Goal: Task Accomplishment & Management: Manage account settings

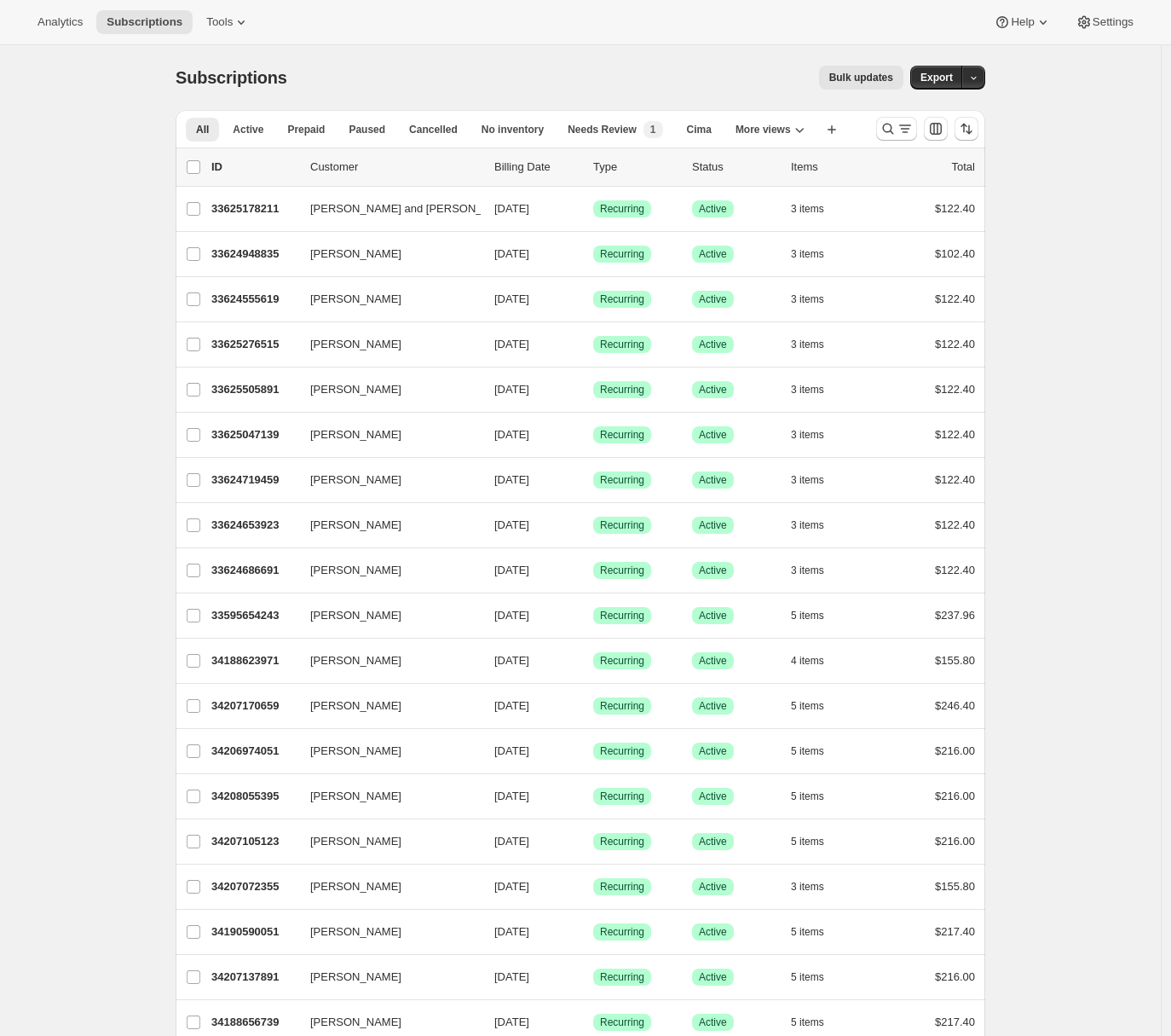
click at [904, 135] on icon "Search and filter results" at bounding box center [905, 128] width 17 height 17
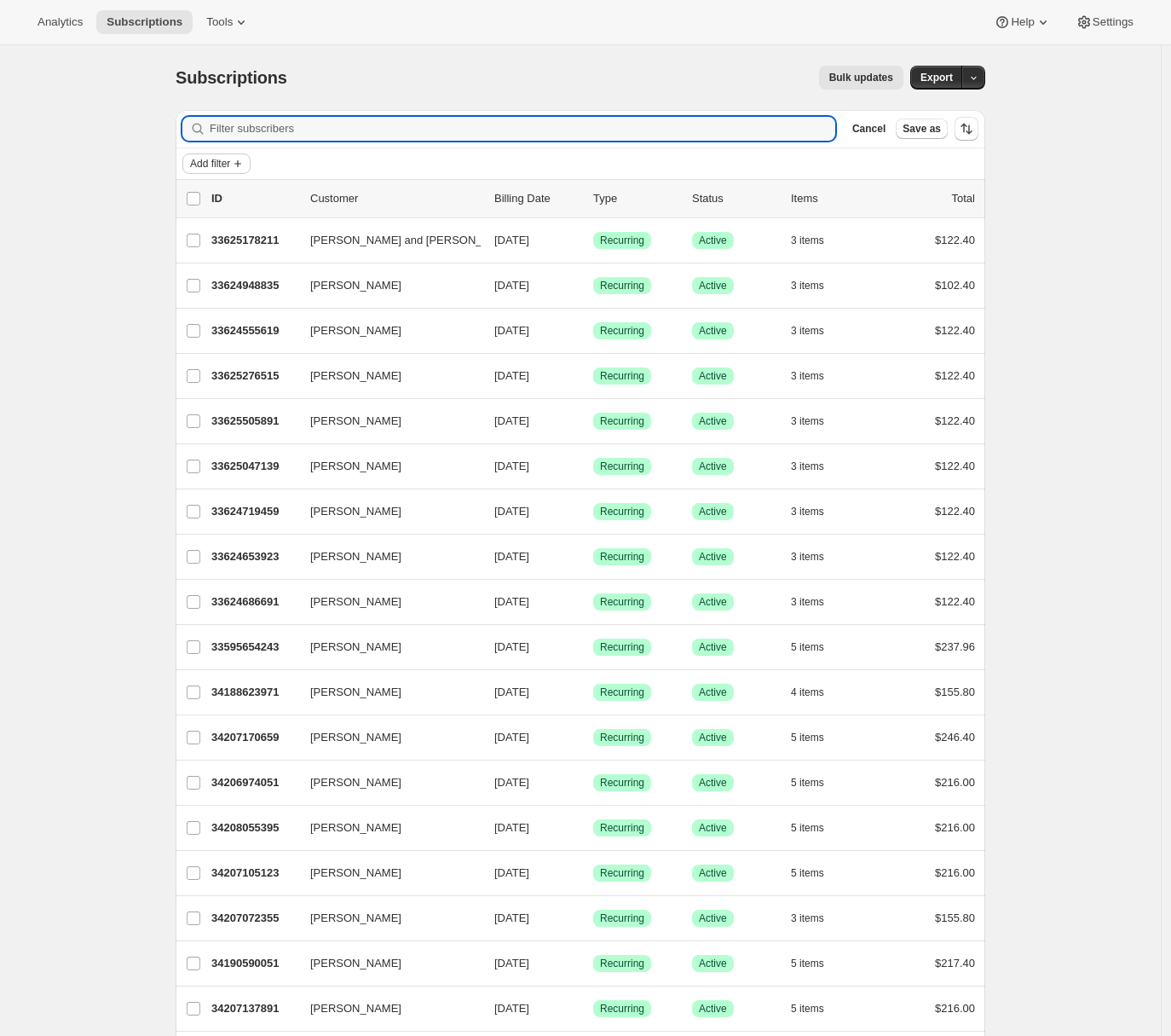
click at [230, 167] on span "Add filter" at bounding box center [210, 163] width 40 height 13
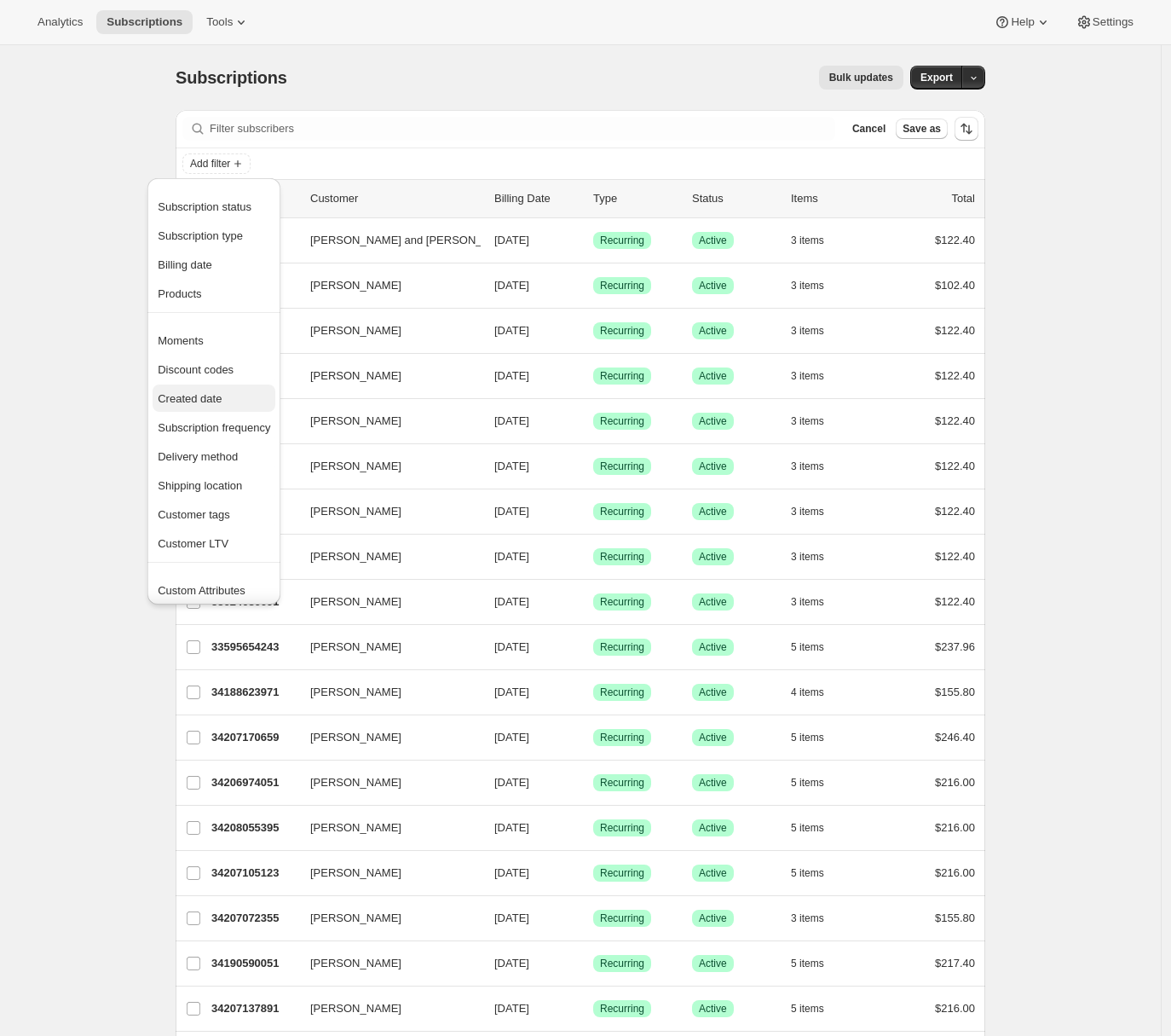
click at [202, 397] on span "Created date" at bounding box center [189, 398] width 64 height 12
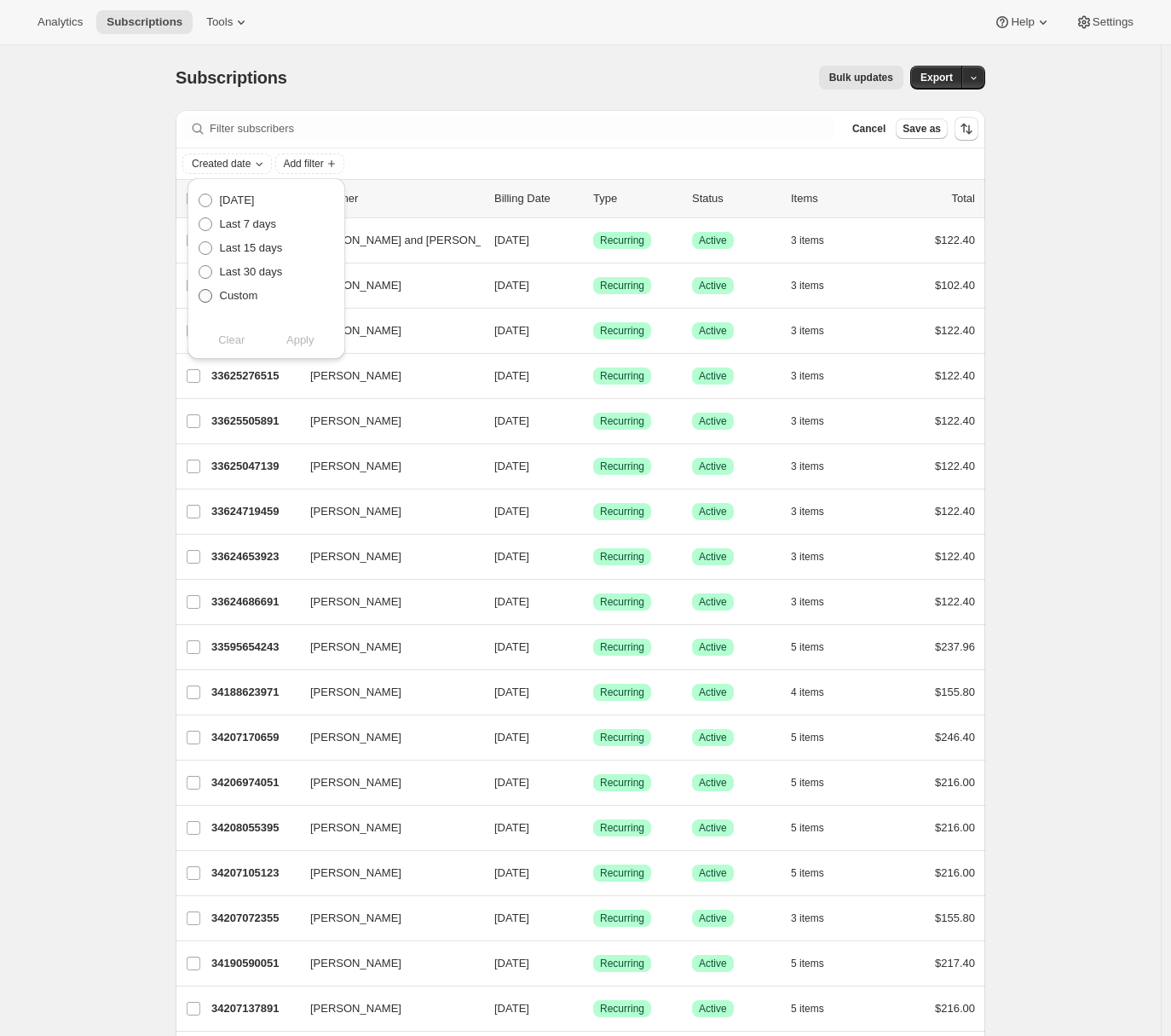
click at [206, 290] on span at bounding box center [205, 295] width 13 height 13
click at [200, 290] on input "Custom" at bounding box center [199, 289] width 1 height 1
radio input "true"
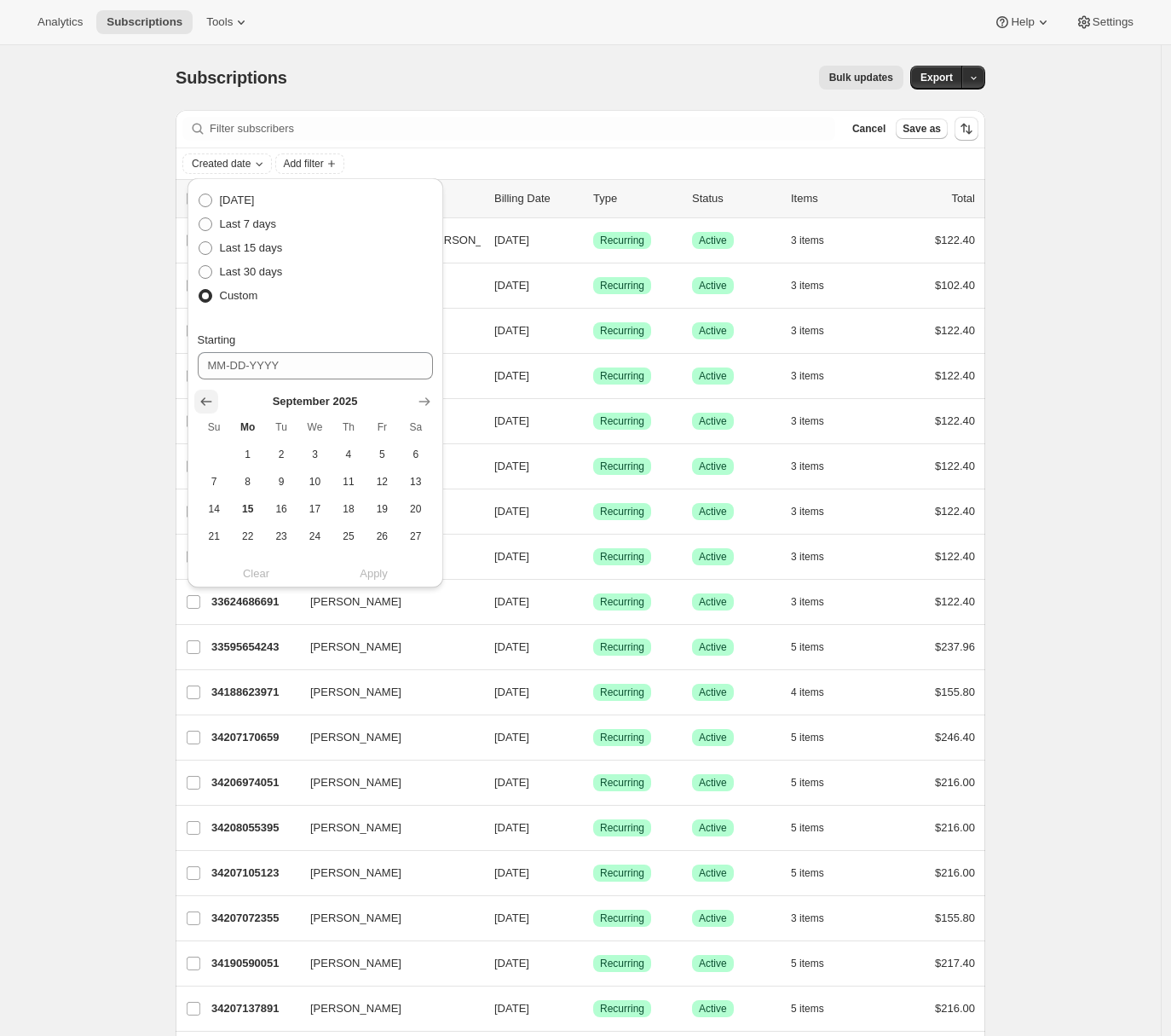
click at [205, 402] on icon "Show previous month, August 2025" at bounding box center [205, 402] width 11 height 9
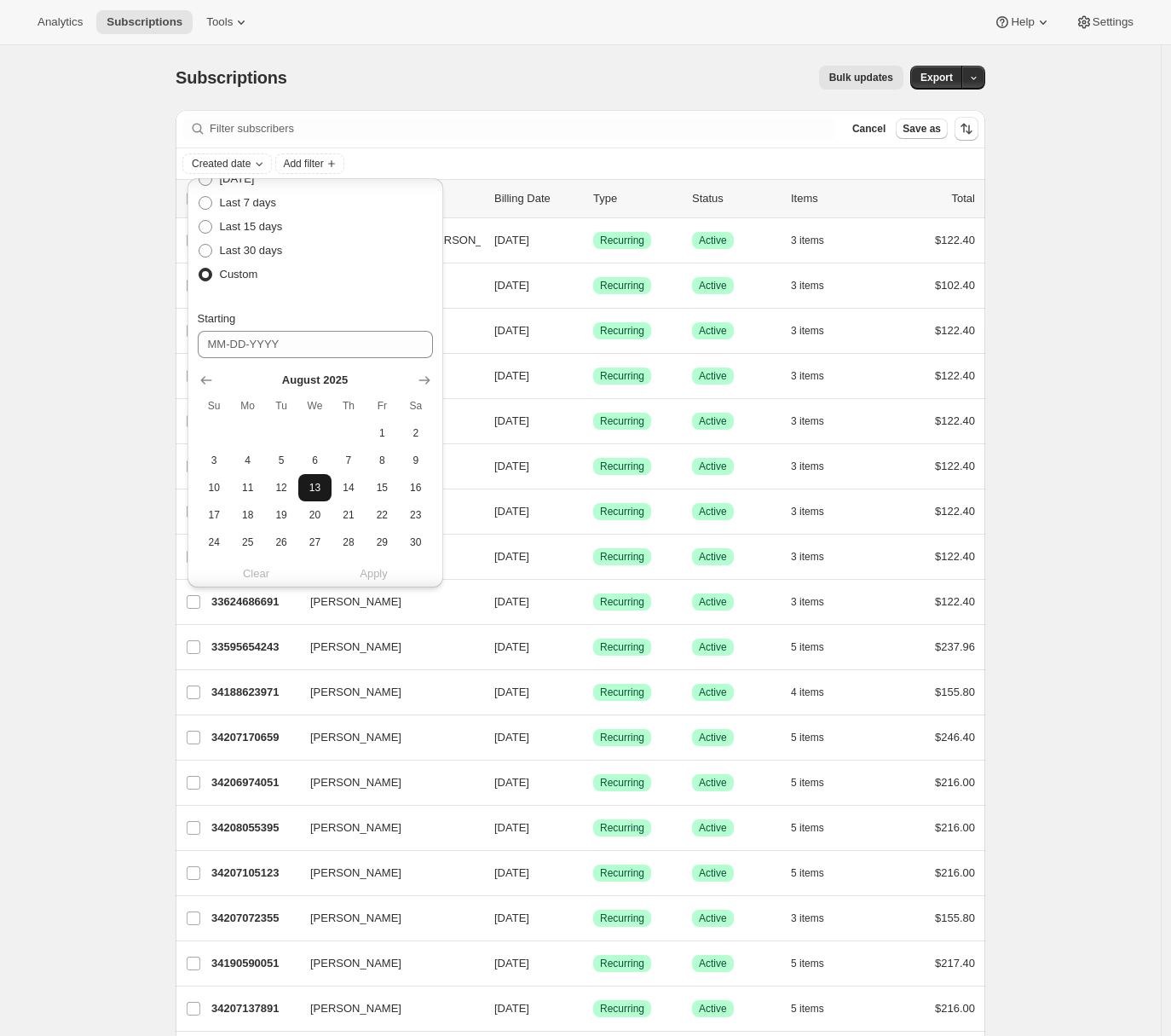
click at [314, 484] on span "13" at bounding box center [315, 487] width 19 height 13
type input "08-13-2025"
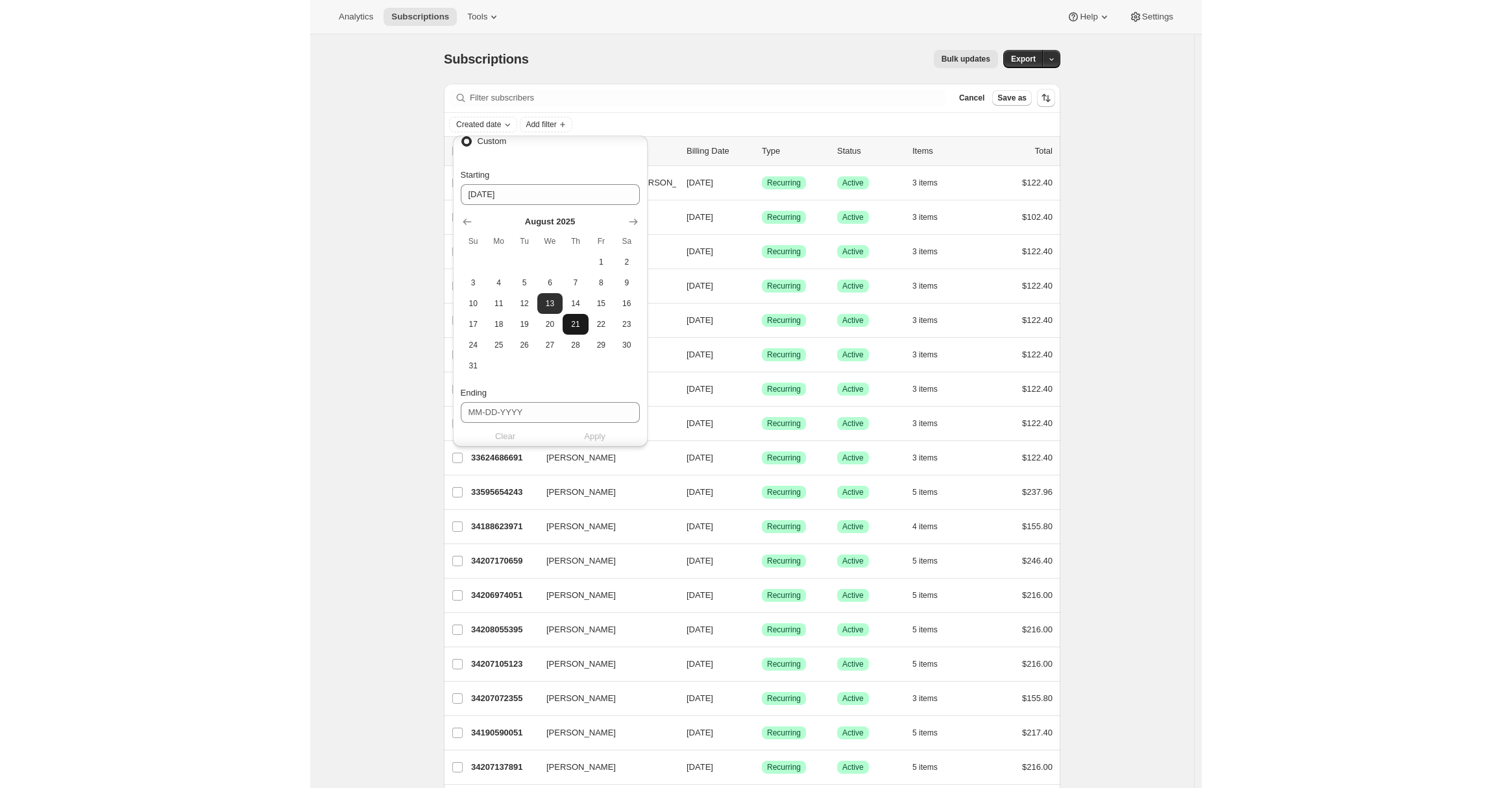
scroll to position [260, 0]
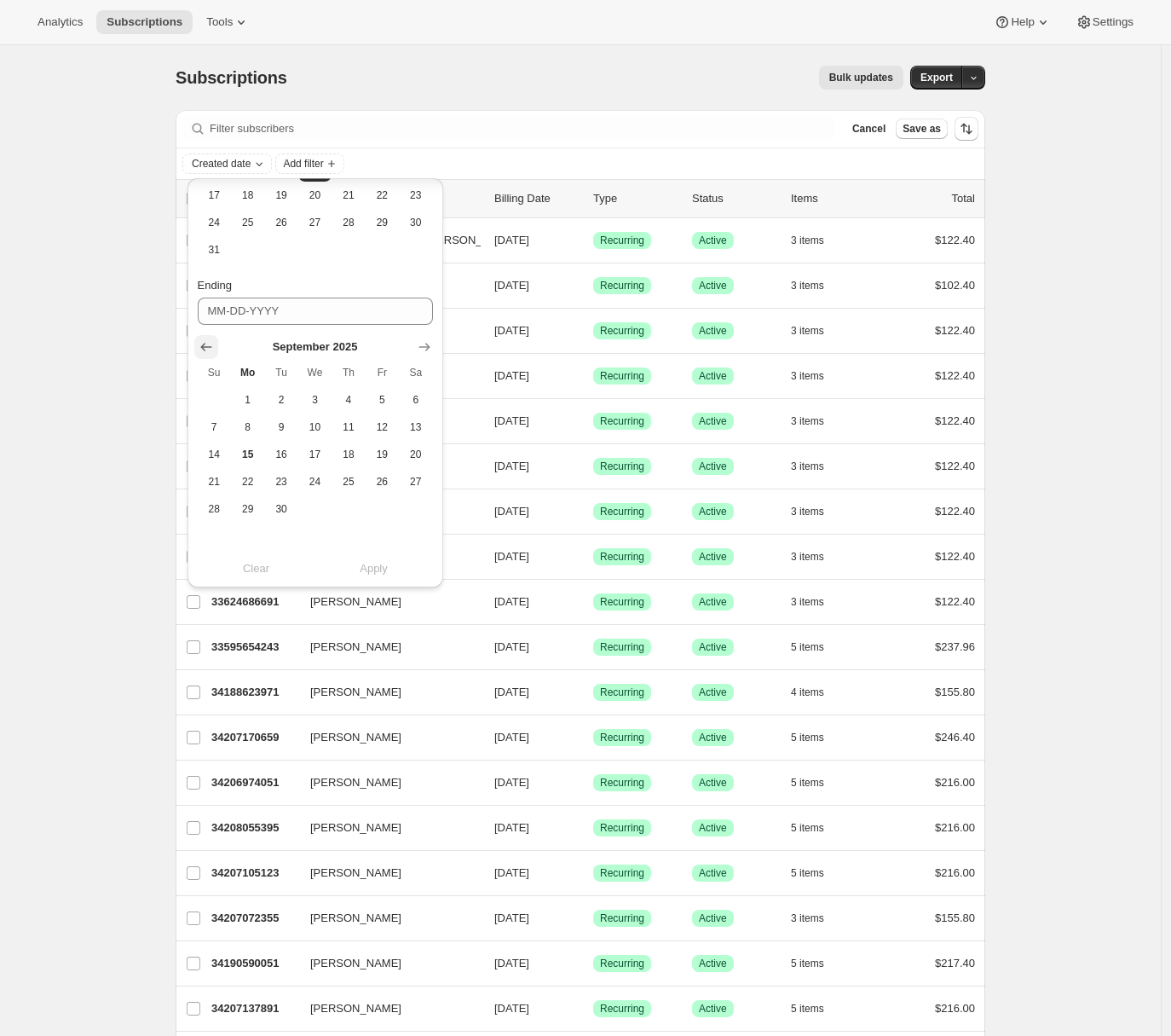
click at [205, 346] on icon "Show previous month, August 2025" at bounding box center [205, 347] width 11 height 9
click at [210, 531] on span "31" at bounding box center [214, 536] width 19 height 13
type input "08-31-2025"
click at [367, 572] on span "Apply" at bounding box center [374, 573] width 28 height 17
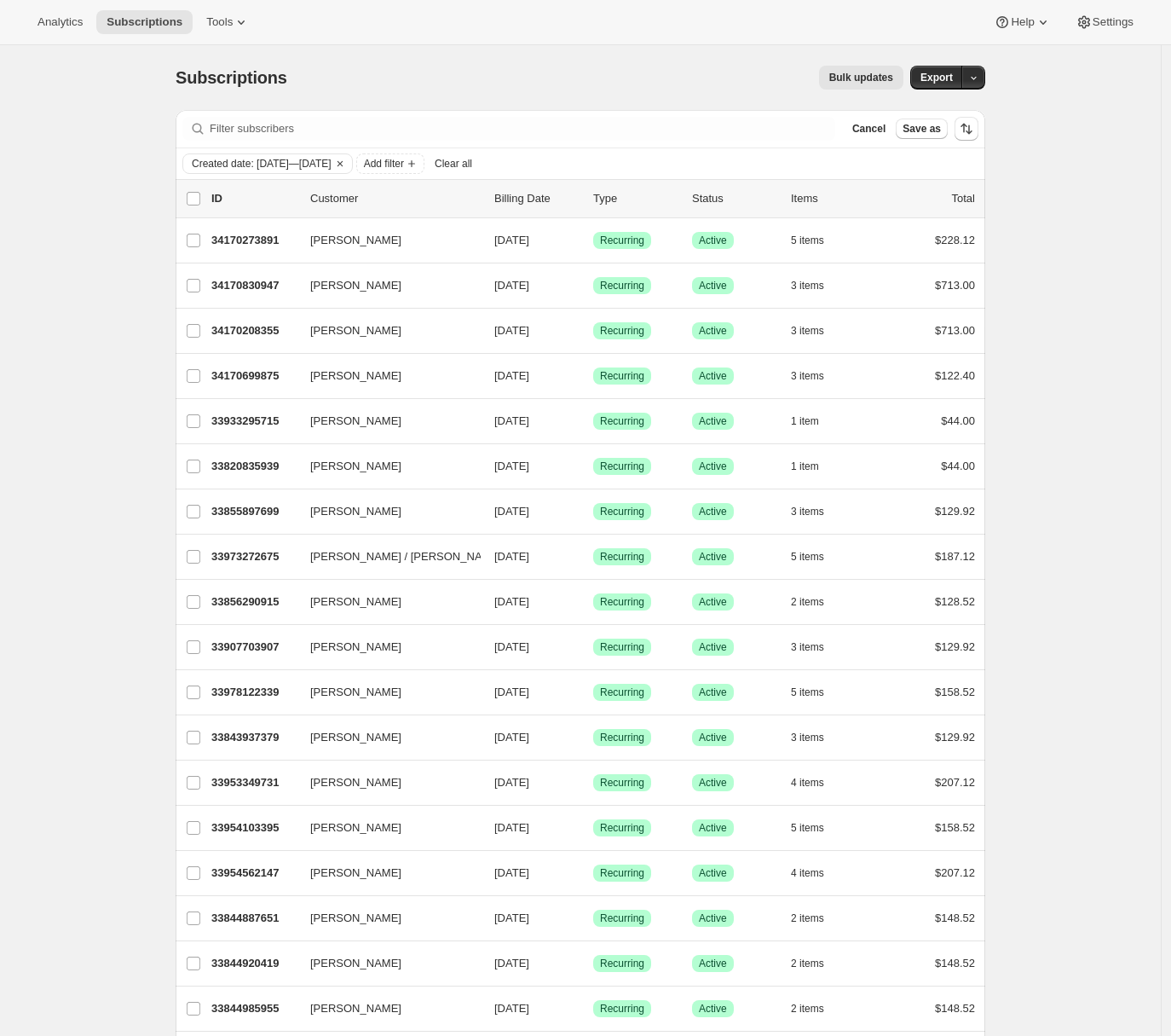
click at [944, 76] on span "Export" at bounding box center [937, 77] width 33 height 13
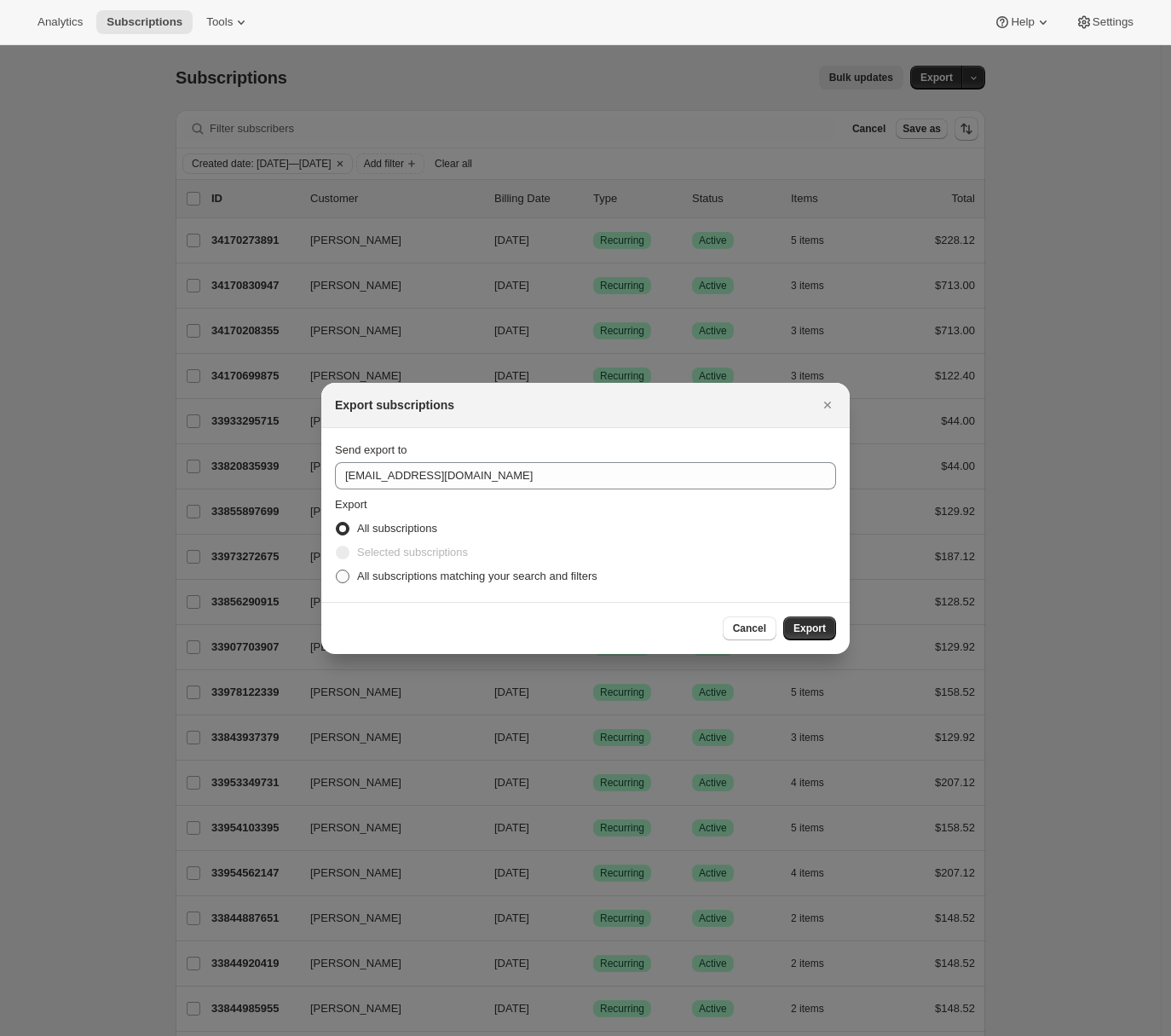
click at [342, 579] on span ":ra:" at bounding box center [342, 576] width 13 height 13
click at [337, 571] on input "All subscriptions matching your search and filters" at bounding box center [336, 570] width 1 height 1
radio input "true"
drag, startPoint x: 367, startPoint y: 577, endPoint x: 621, endPoint y: 584, distance: 254.1
click at [621, 584] on div "All subscriptions matching your search and filters" at bounding box center [586, 576] width 501 height 24
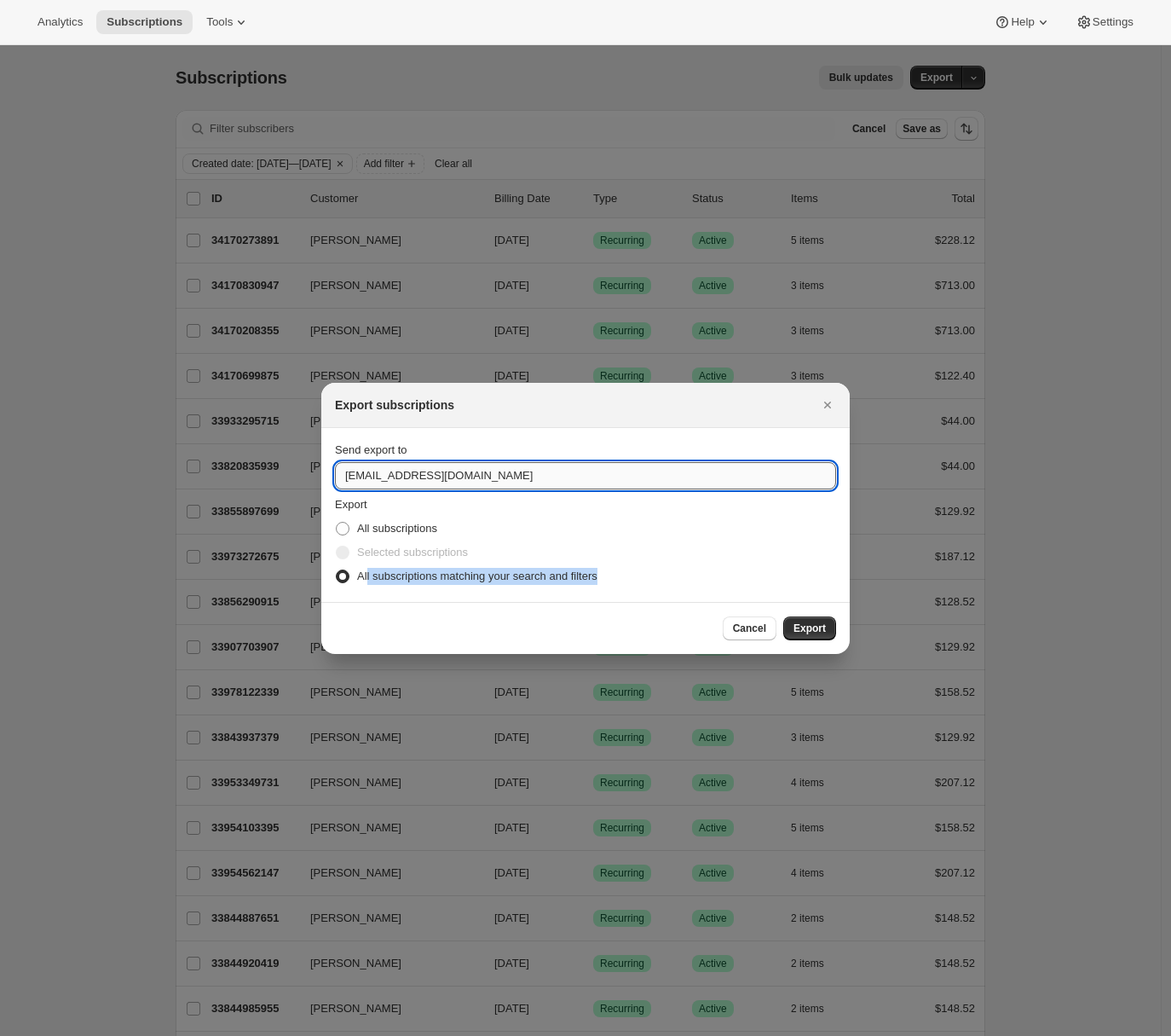
click at [435, 483] on input "winery@cliffamily.com" at bounding box center [586, 475] width 501 height 27
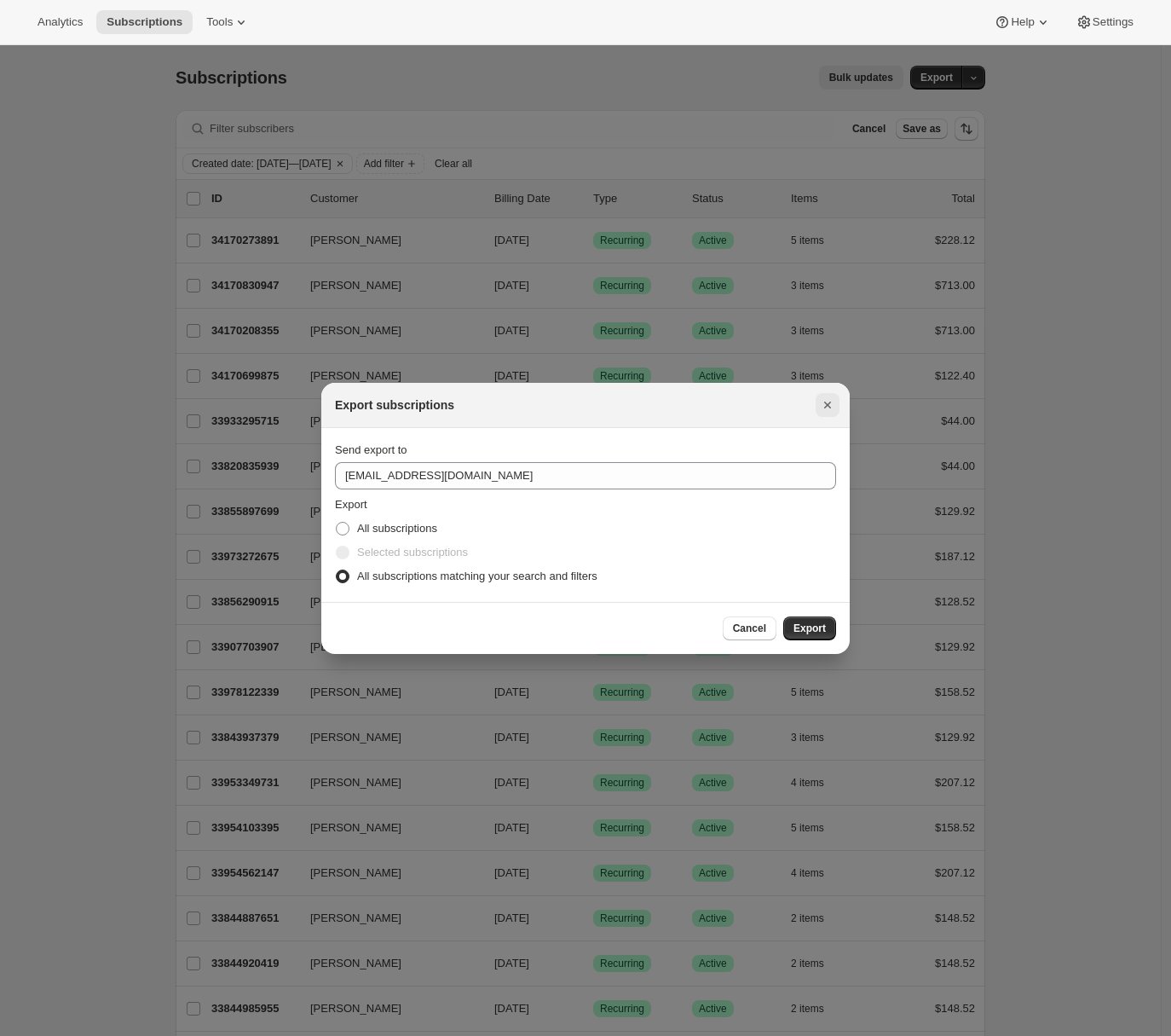
click at [830, 403] on icon "Close" at bounding box center [827, 404] width 17 height 17
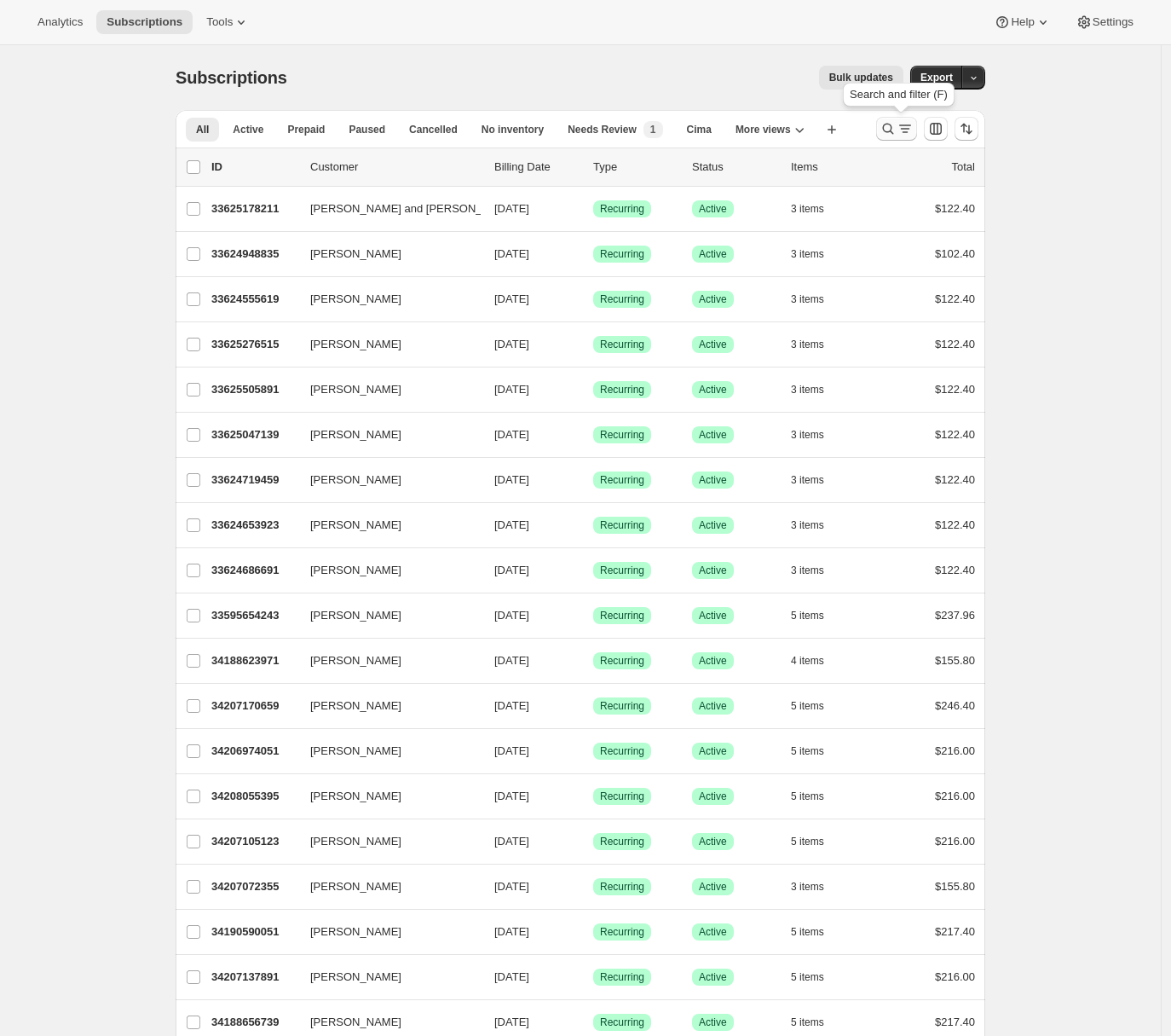
click at [897, 133] on icon "Search and filter results" at bounding box center [888, 128] width 17 height 17
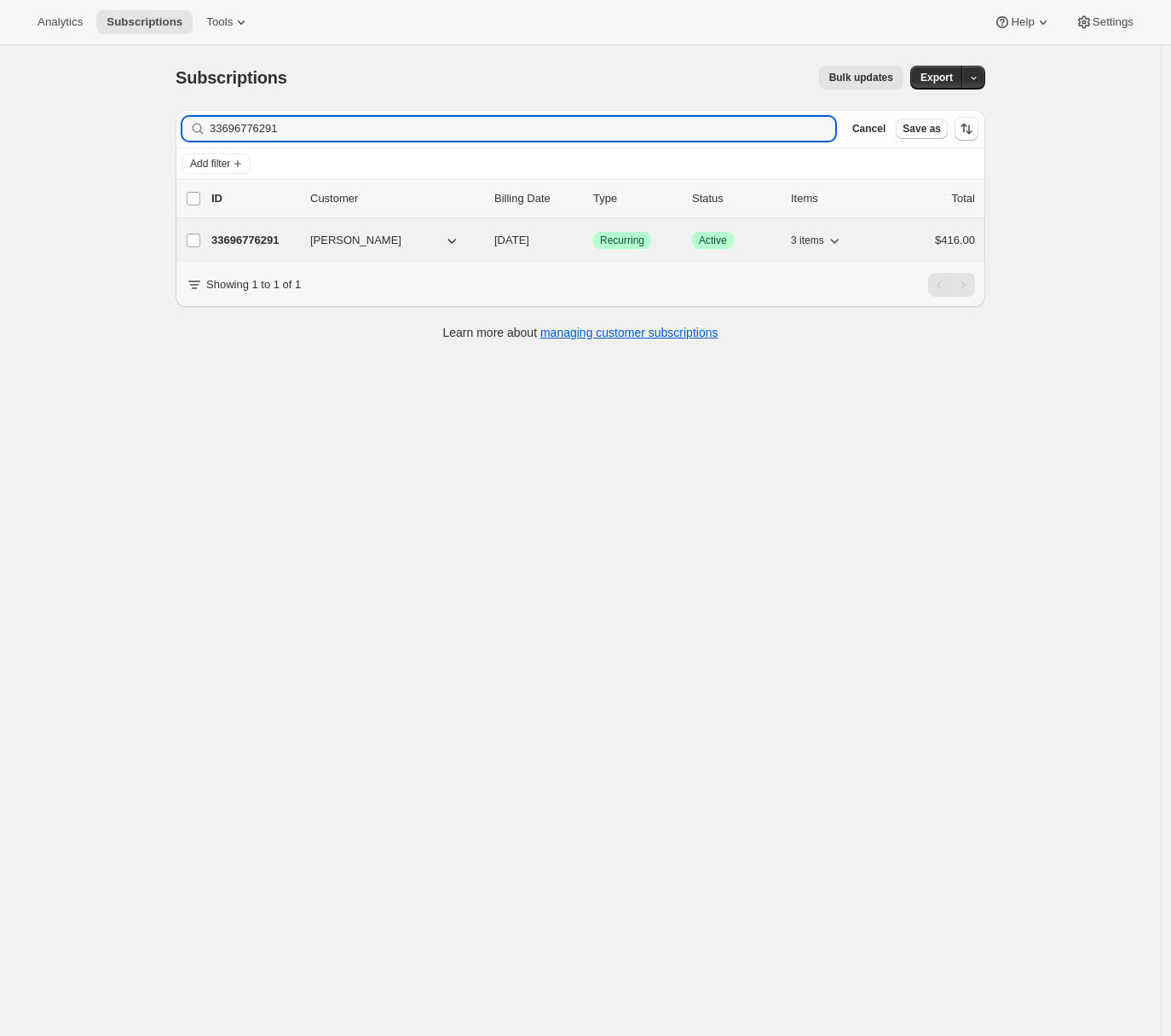
type input "33696776291"
click at [262, 239] on p "33696776291" at bounding box center [254, 240] width 85 height 17
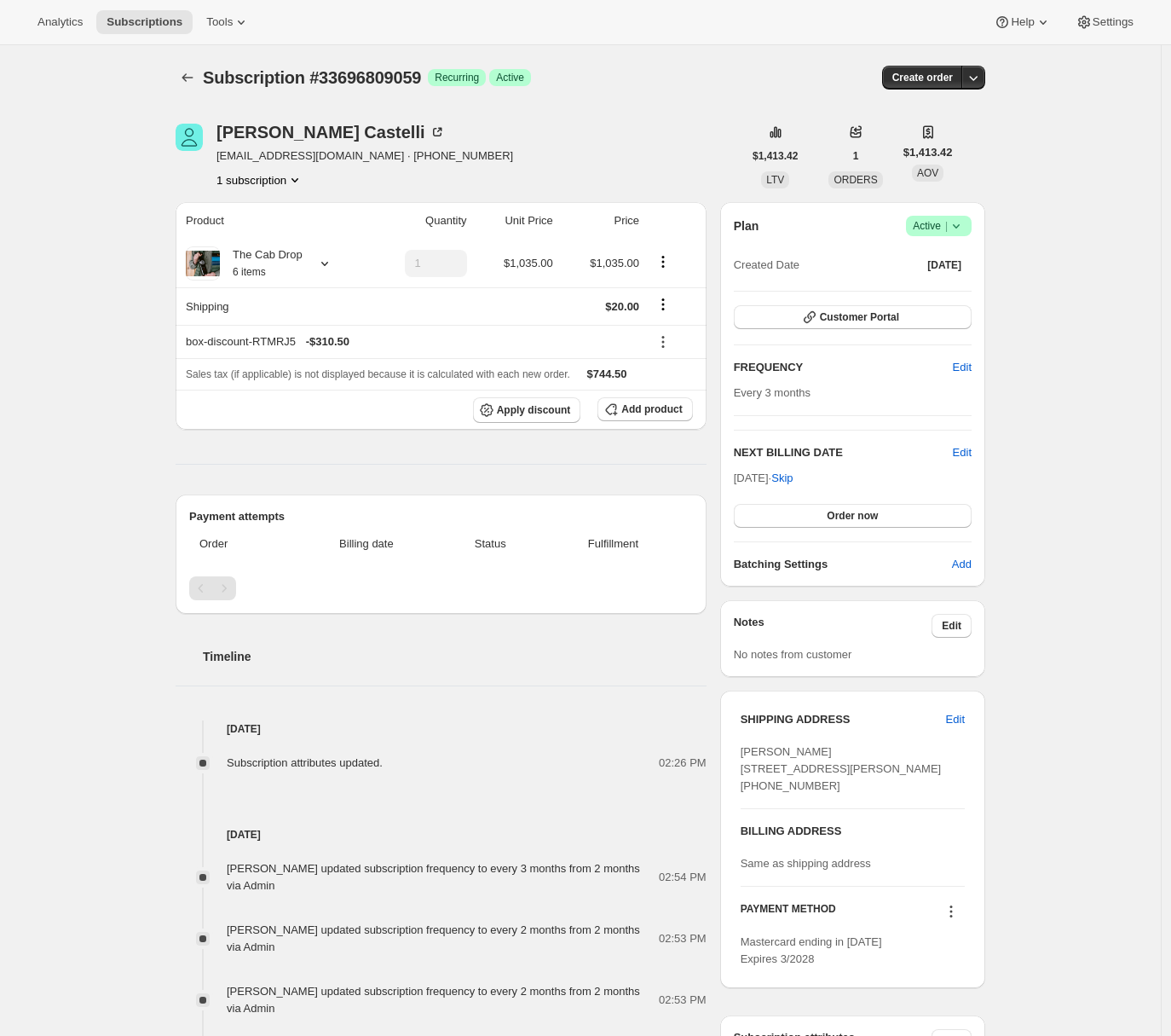
scroll to position [263, 0]
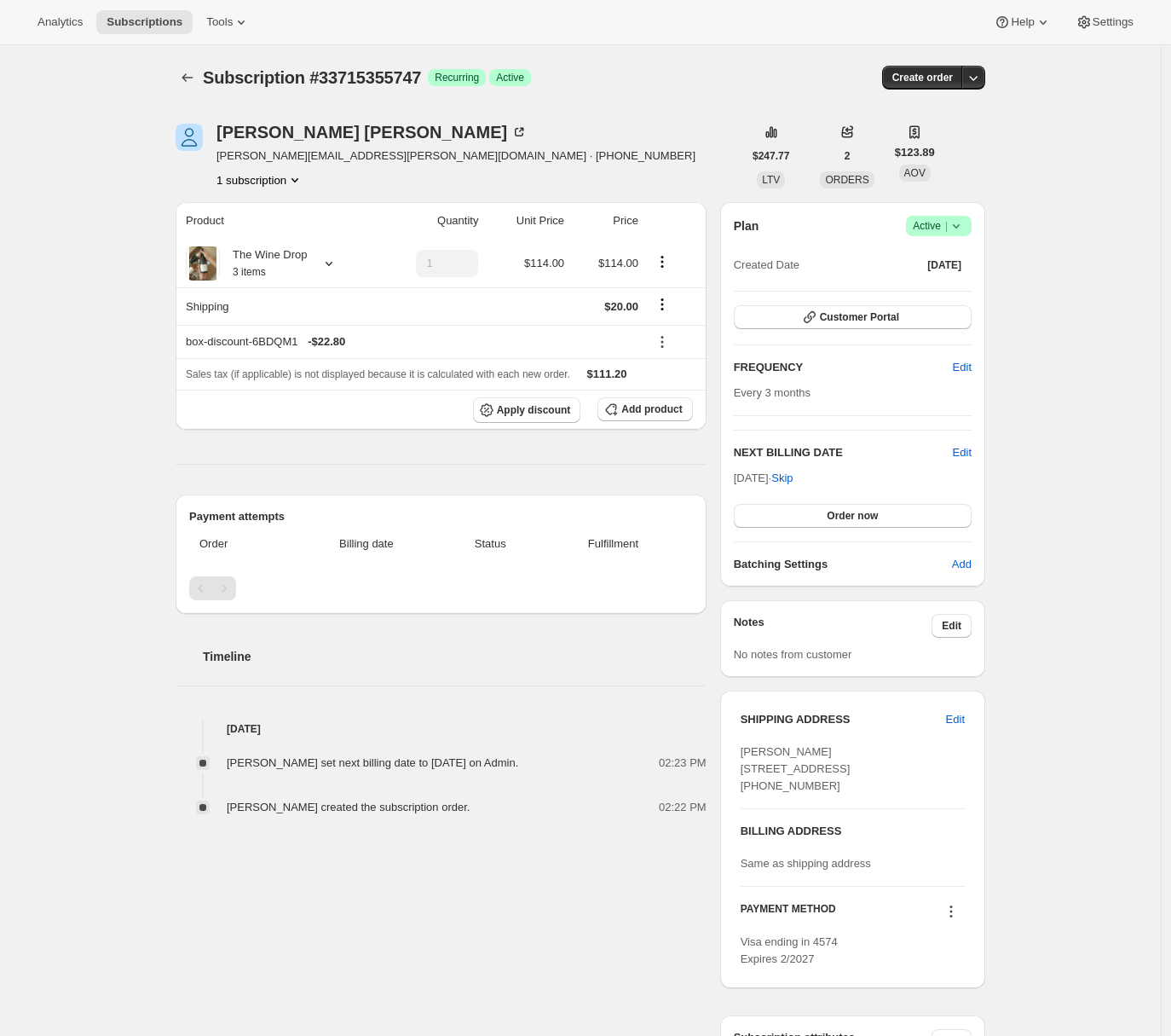
scroll to position [290, 0]
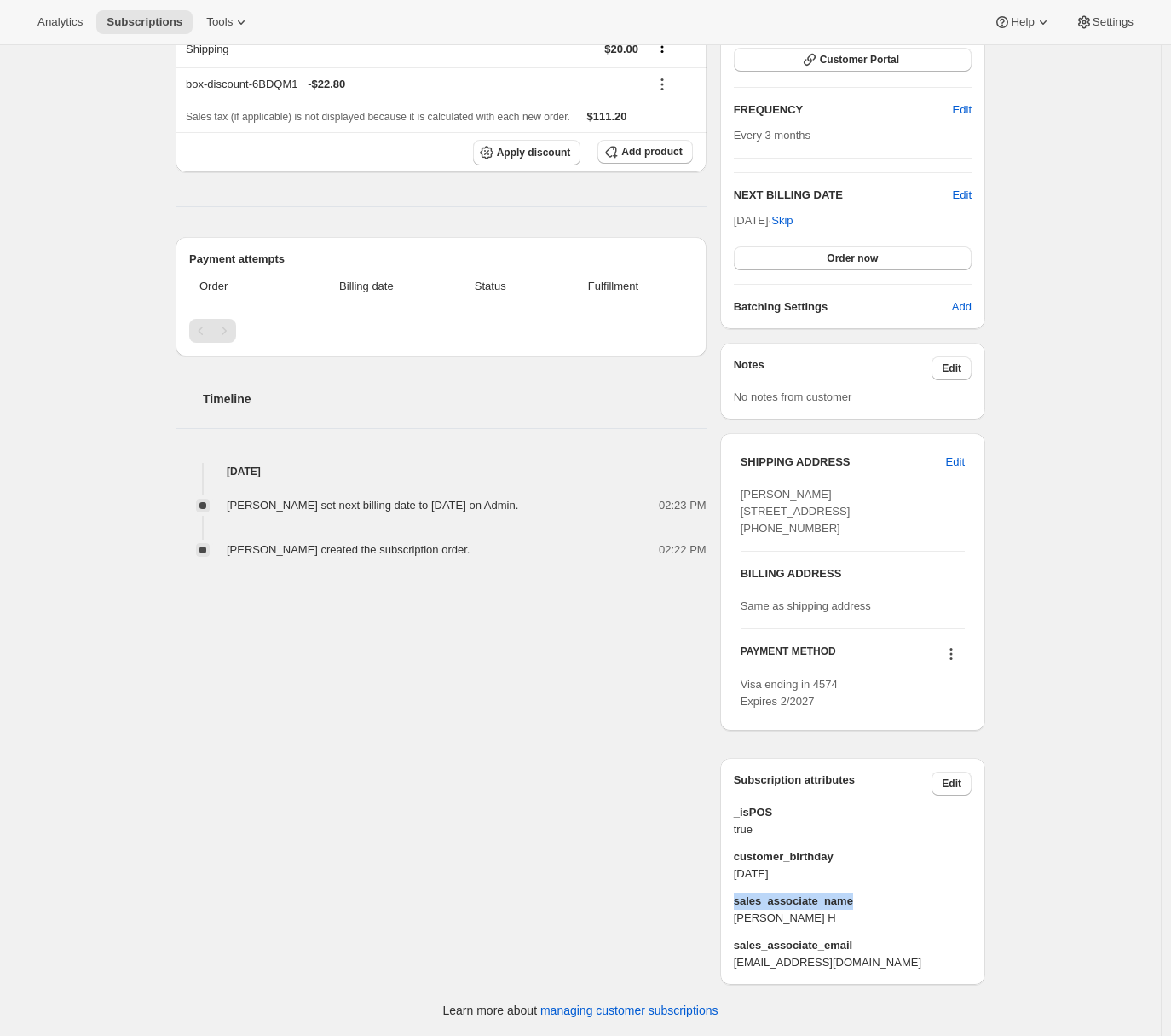
drag, startPoint x: 736, startPoint y: 902, endPoint x: 864, endPoint y: 901, distance: 128.0
click at [864, 901] on div "Subscription attributes Edit _isPOS true customer_birthday [DEMOGRAPHIC_DATA] s…" at bounding box center [853, 871] width 265 height 226
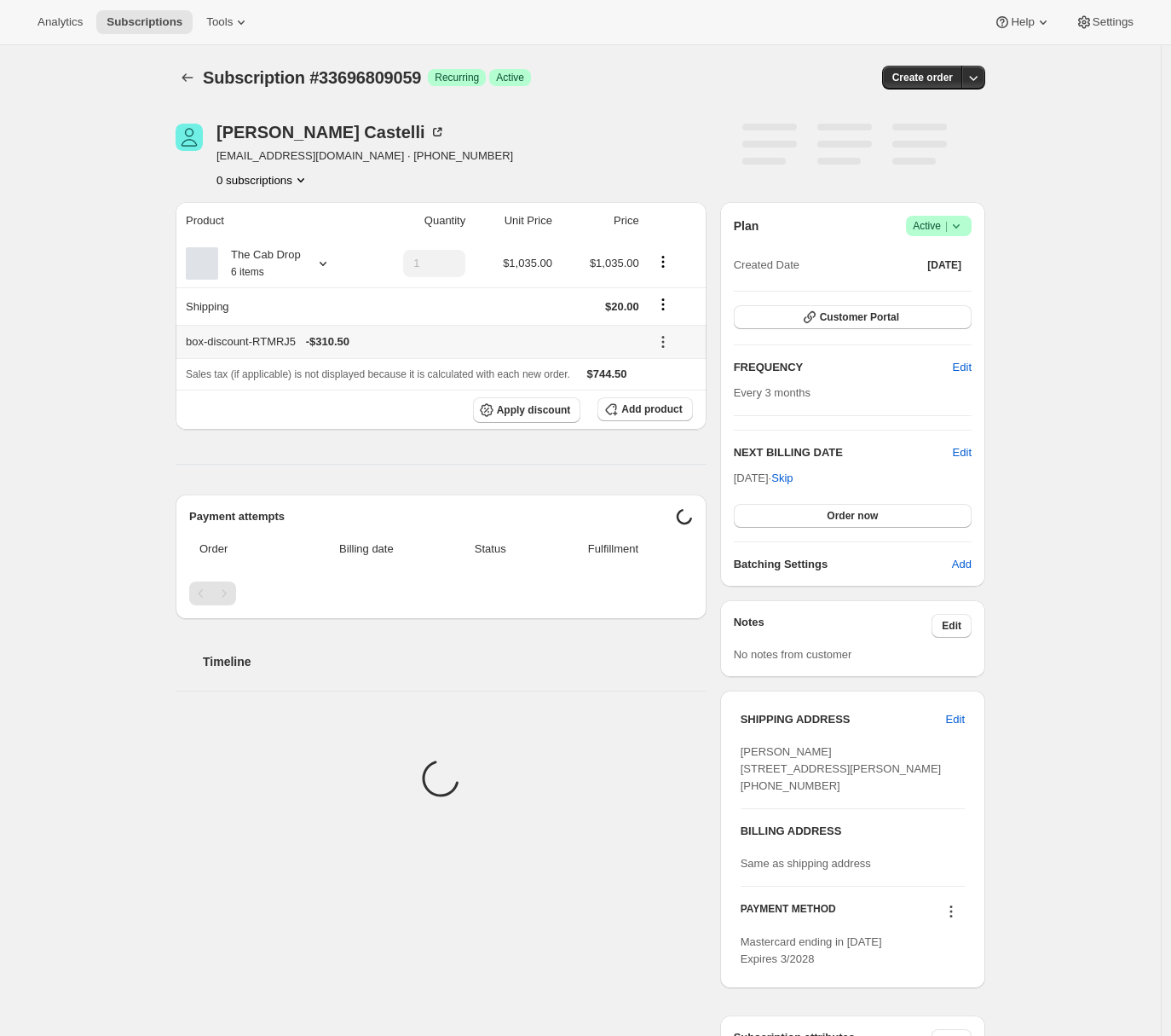
scroll to position [263, 0]
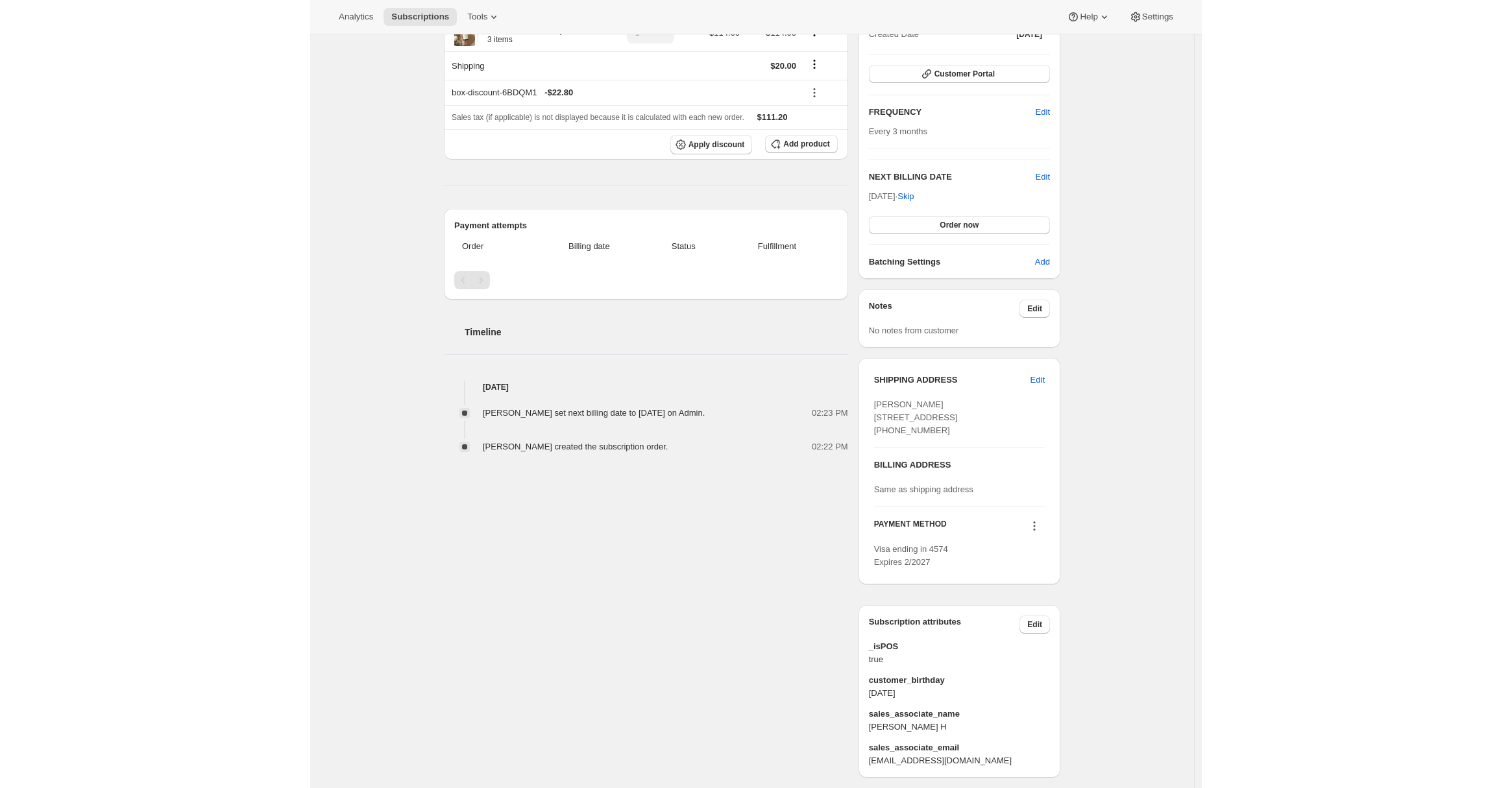
scroll to position [221, 0]
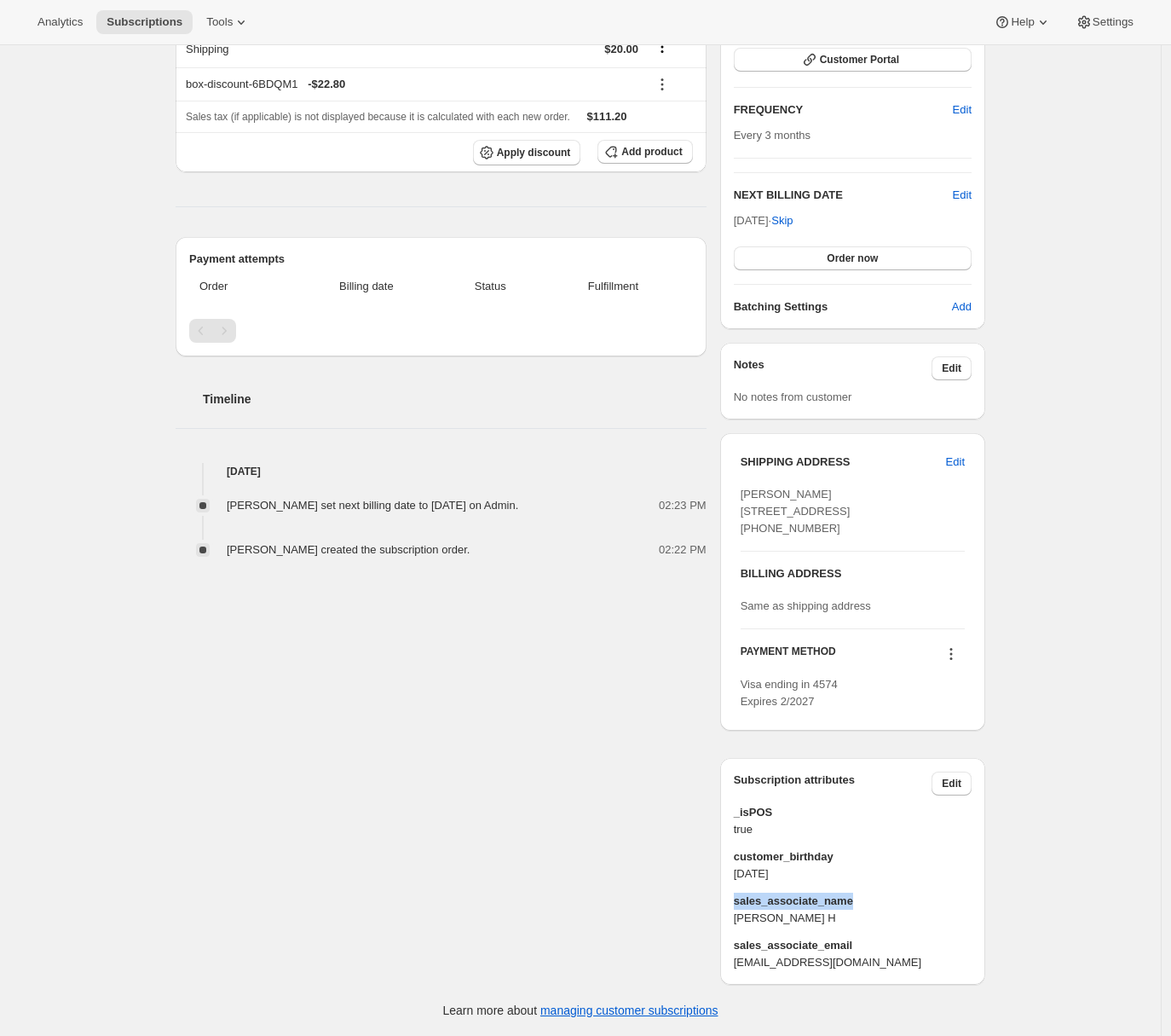
drag, startPoint x: 739, startPoint y: 900, endPoint x: 863, endPoint y: 904, distance: 124.1
click at [863, 904] on span "sales_associate_name" at bounding box center [853, 901] width 238 height 17
drag, startPoint x: 742, startPoint y: 947, endPoint x: 850, endPoint y: 948, distance: 108.0
click at [850, 948] on span "sales_associate_email" at bounding box center [853, 945] width 238 height 17
drag, startPoint x: 670, startPoint y: 958, endPoint x: 690, endPoint y: 955, distance: 20.2
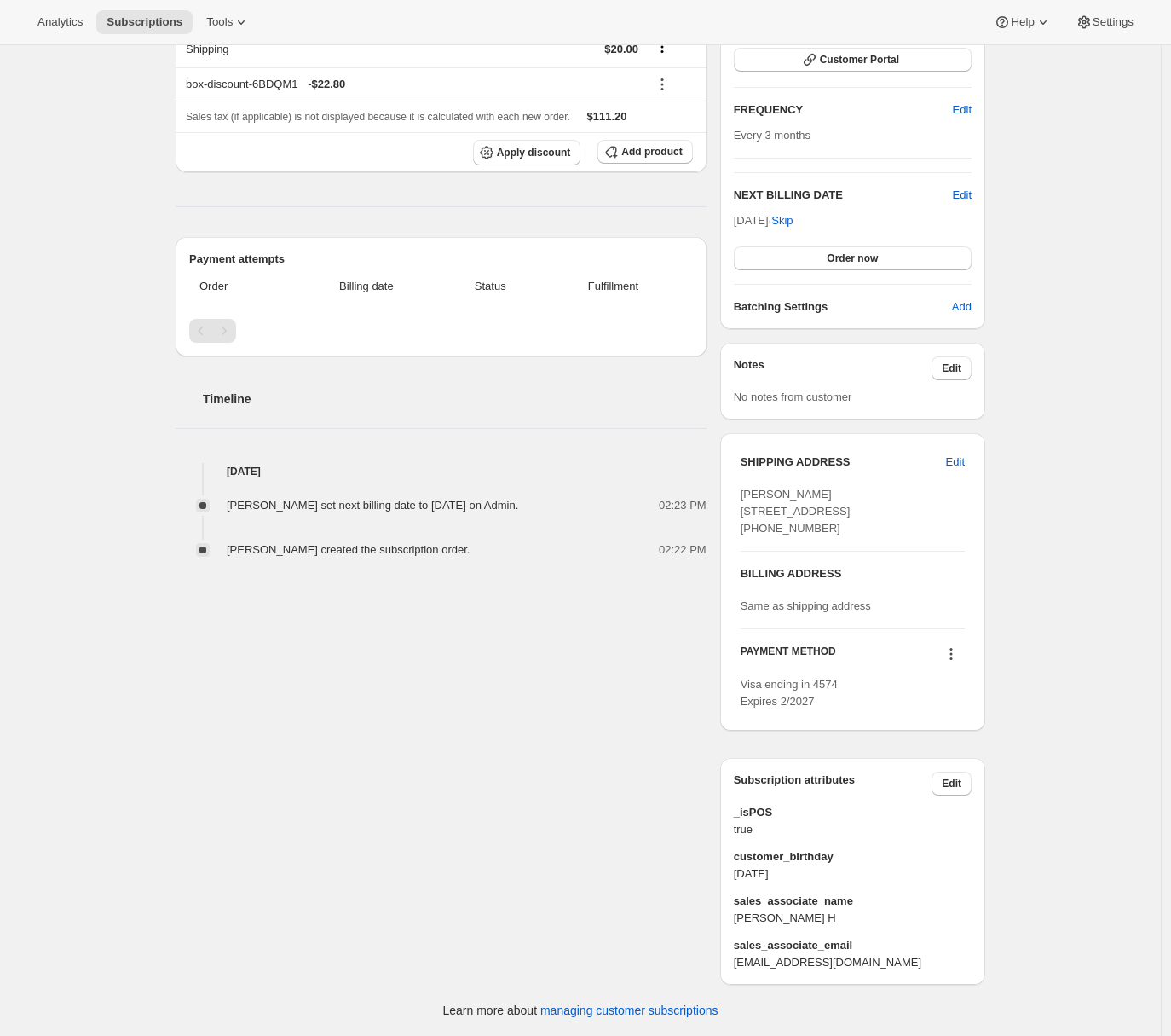
click at [671, 957] on div "Dan Campbell dan.c.campbell@gmail.com · +12488609436 1 subscription $247.77 LTV…" at bounding box center [573, 411] width 823 height 1146
drag, startPoint x: 740, startPoint y: 943, endPoint x: 864, endPoint y: 955, distance: 124.6
click at [864, 955] on div "sales_associate_email khague@cliffamily.com" at bounding box center [853, 954] width 238 height 35
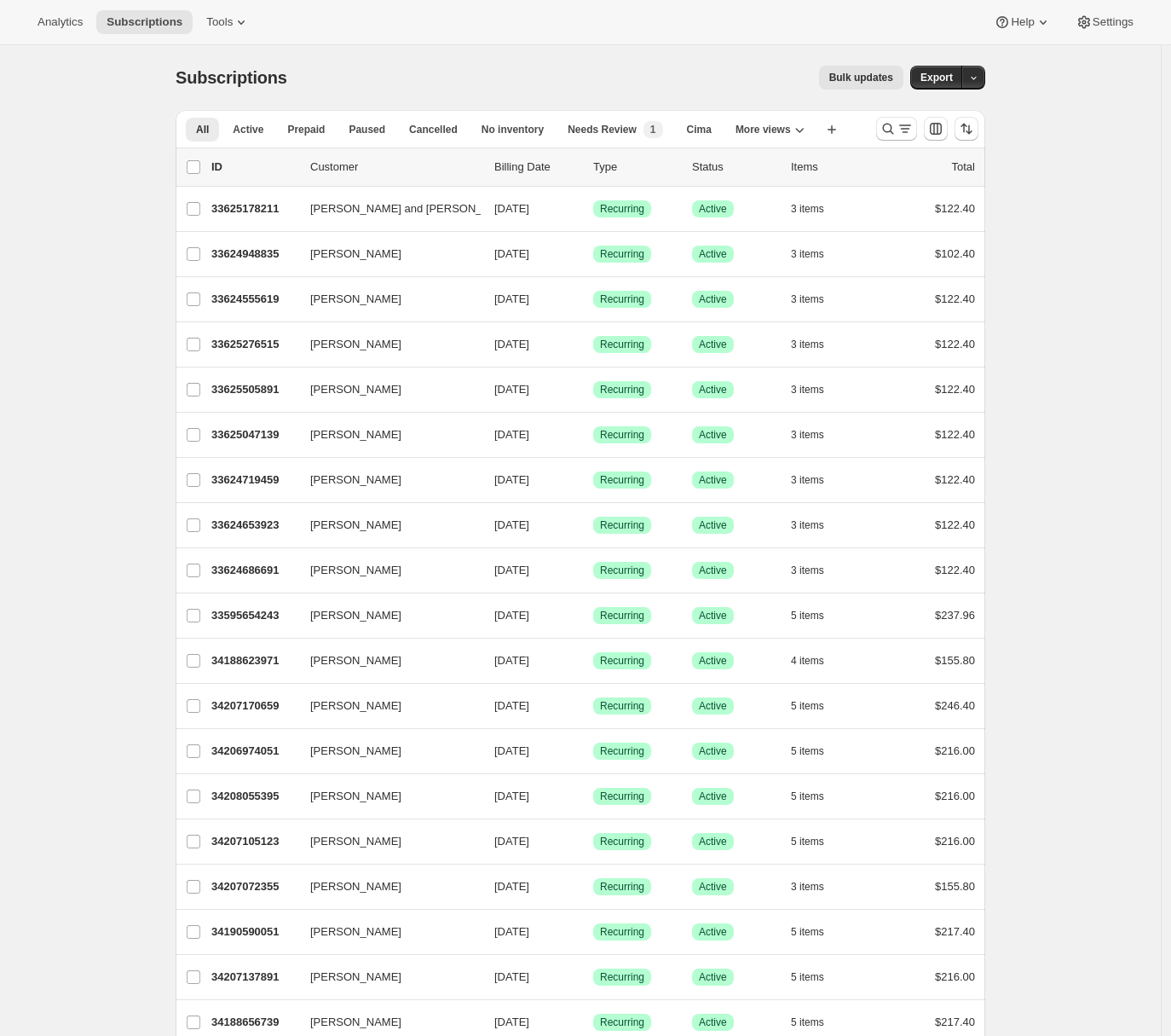
click at [242, 27] on icon at bounding box center [241, 21] width 17 height 17
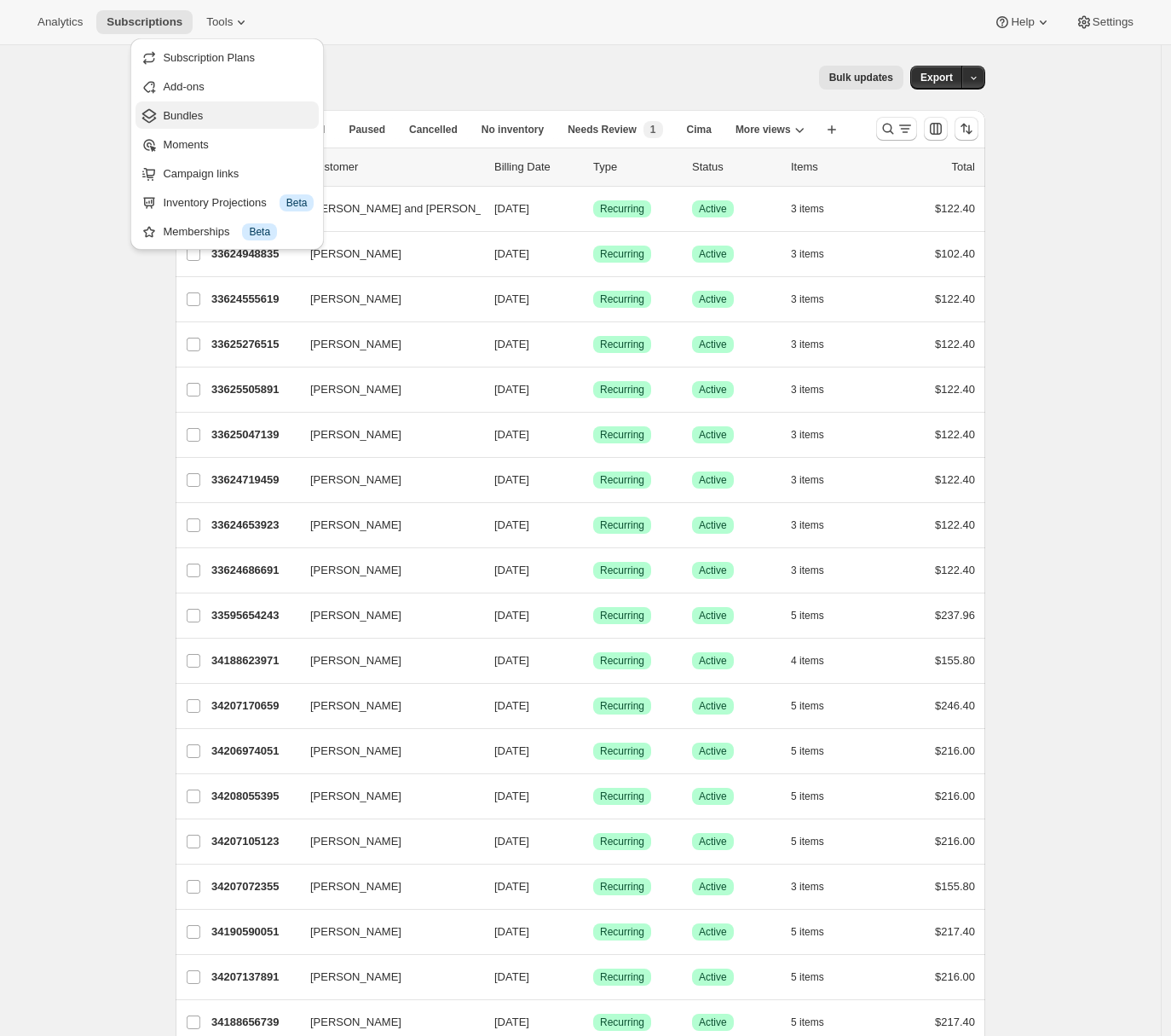
click at [188, 121] on span "Bundles" at bounding box center [182, 115] width 40 height 12
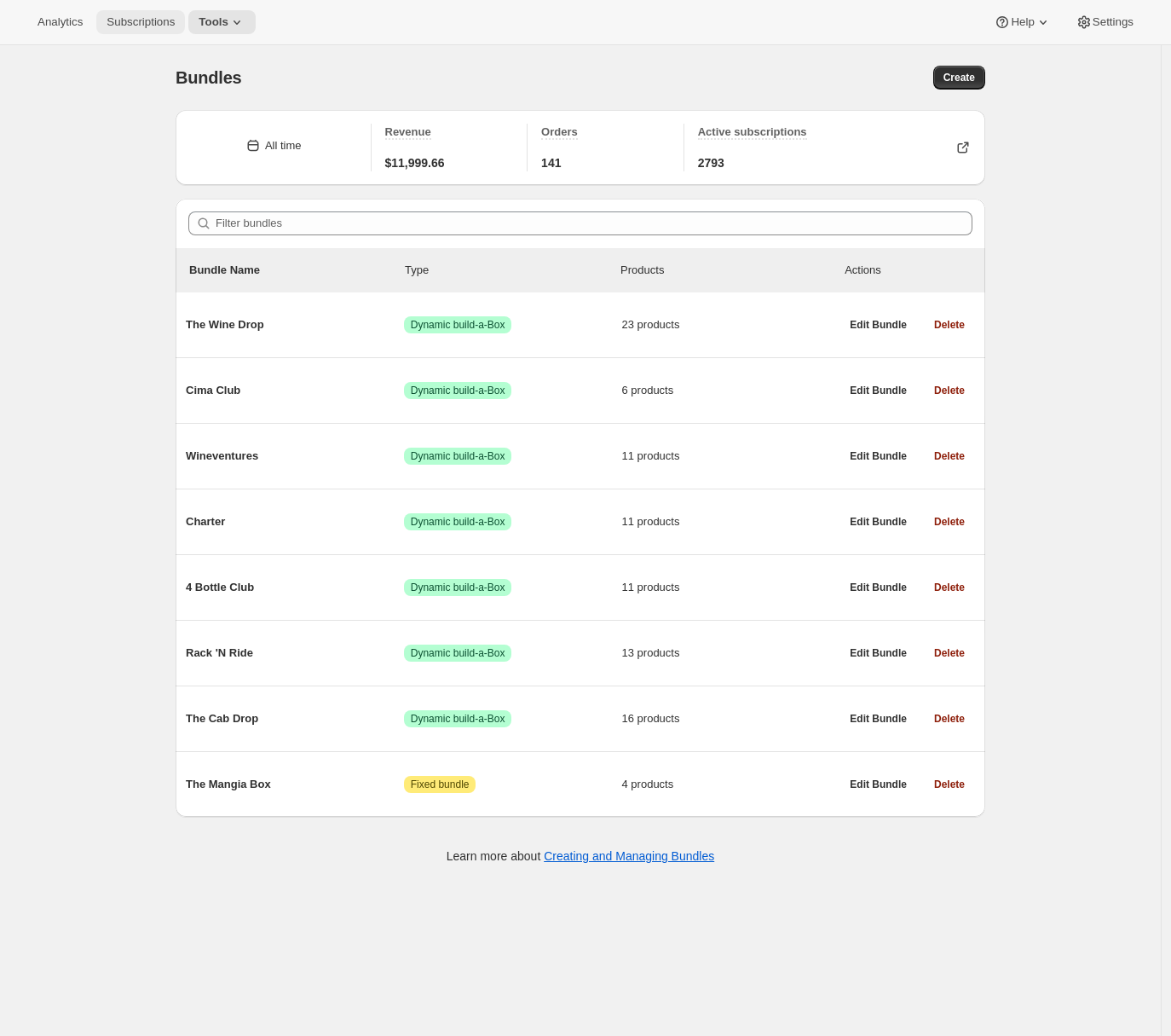
click at [153, 17] on span "Subscriptions" at bounding box center [140, 21] width 68 height 13
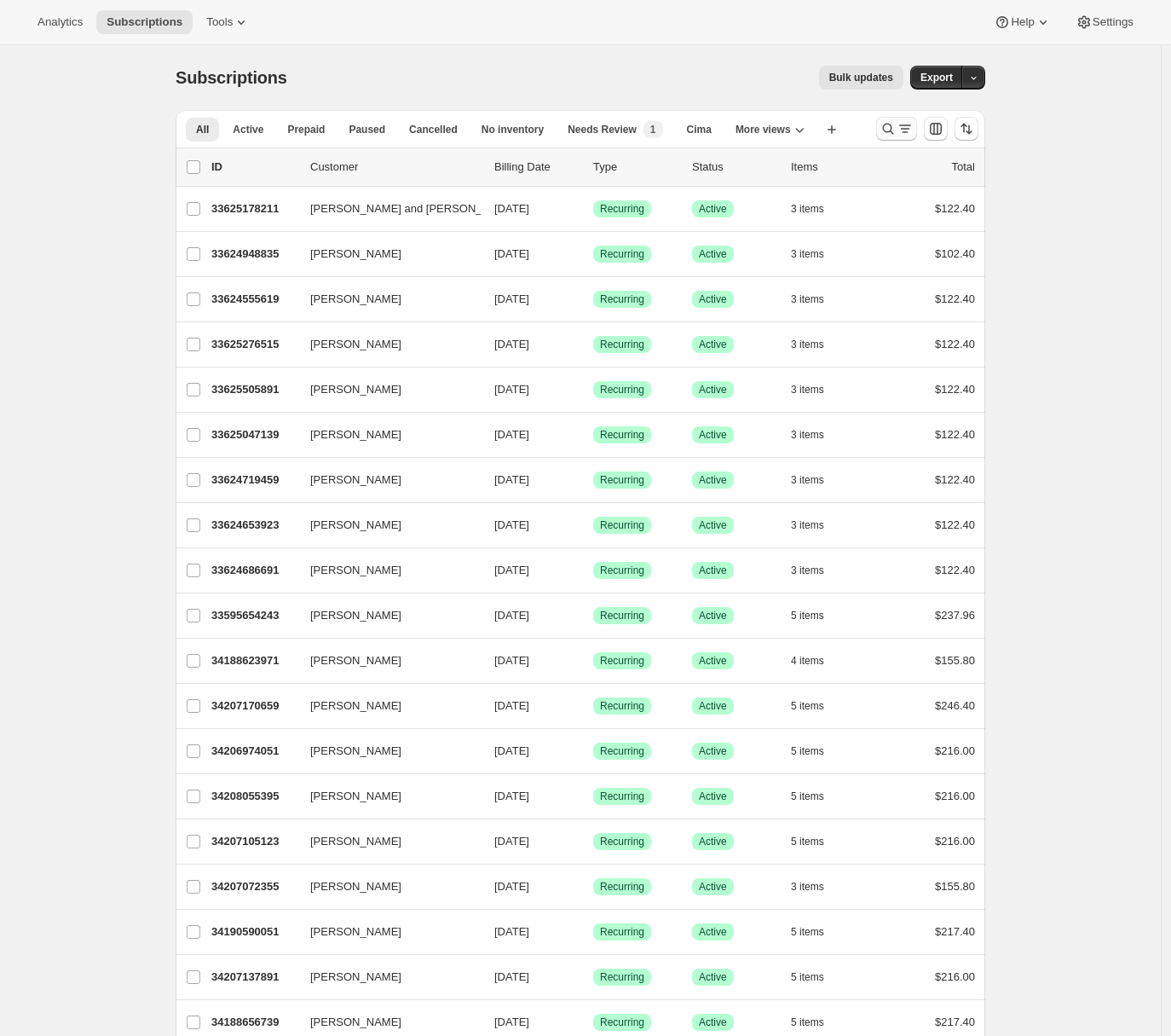
click at [897, 128] on icon "Search and filter results" at bounding box center [888, 128] width 17 height 17
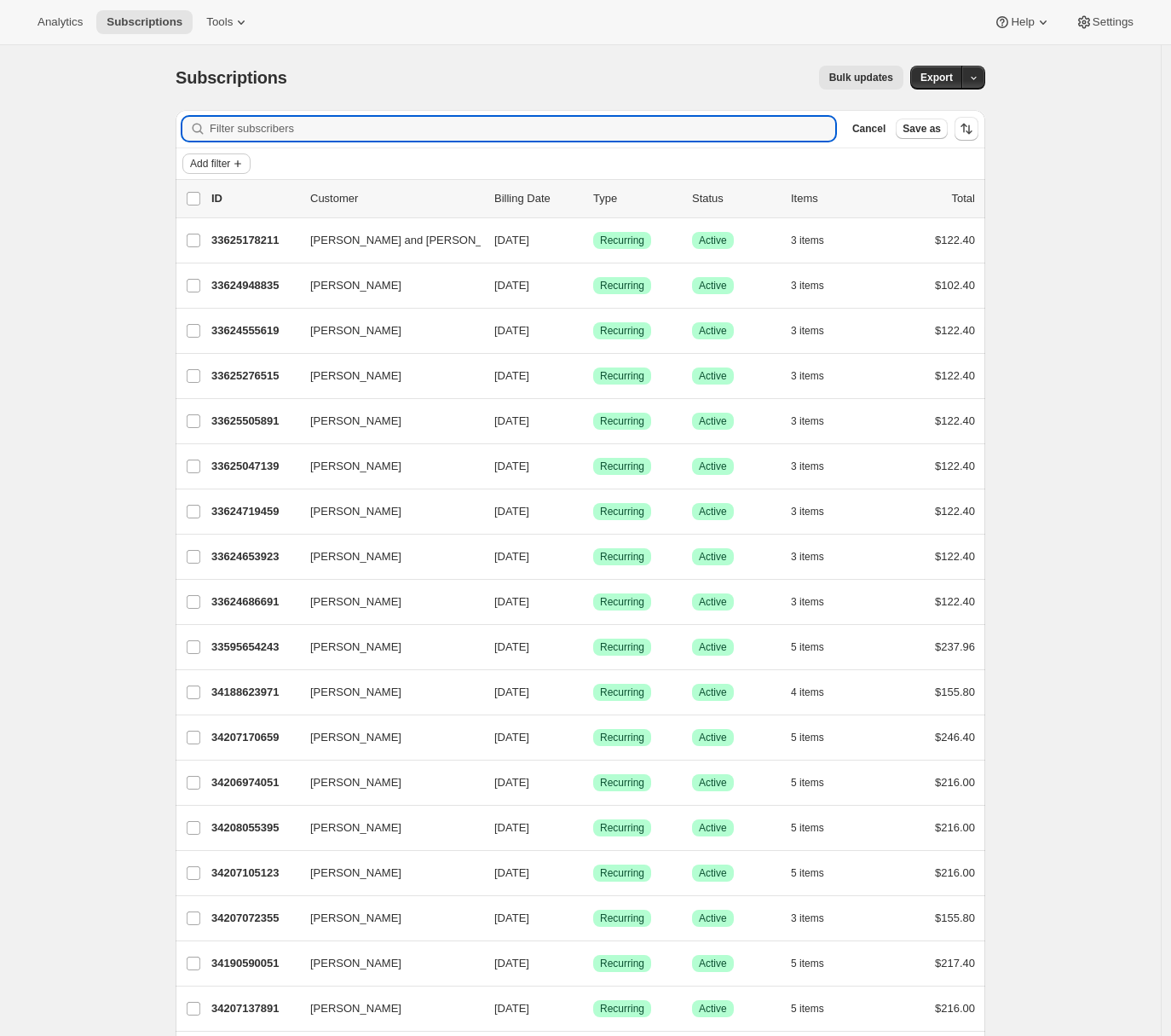
click at [224, 168] on span "Add filter" at bounding box center [210, 163] width 40 height 13
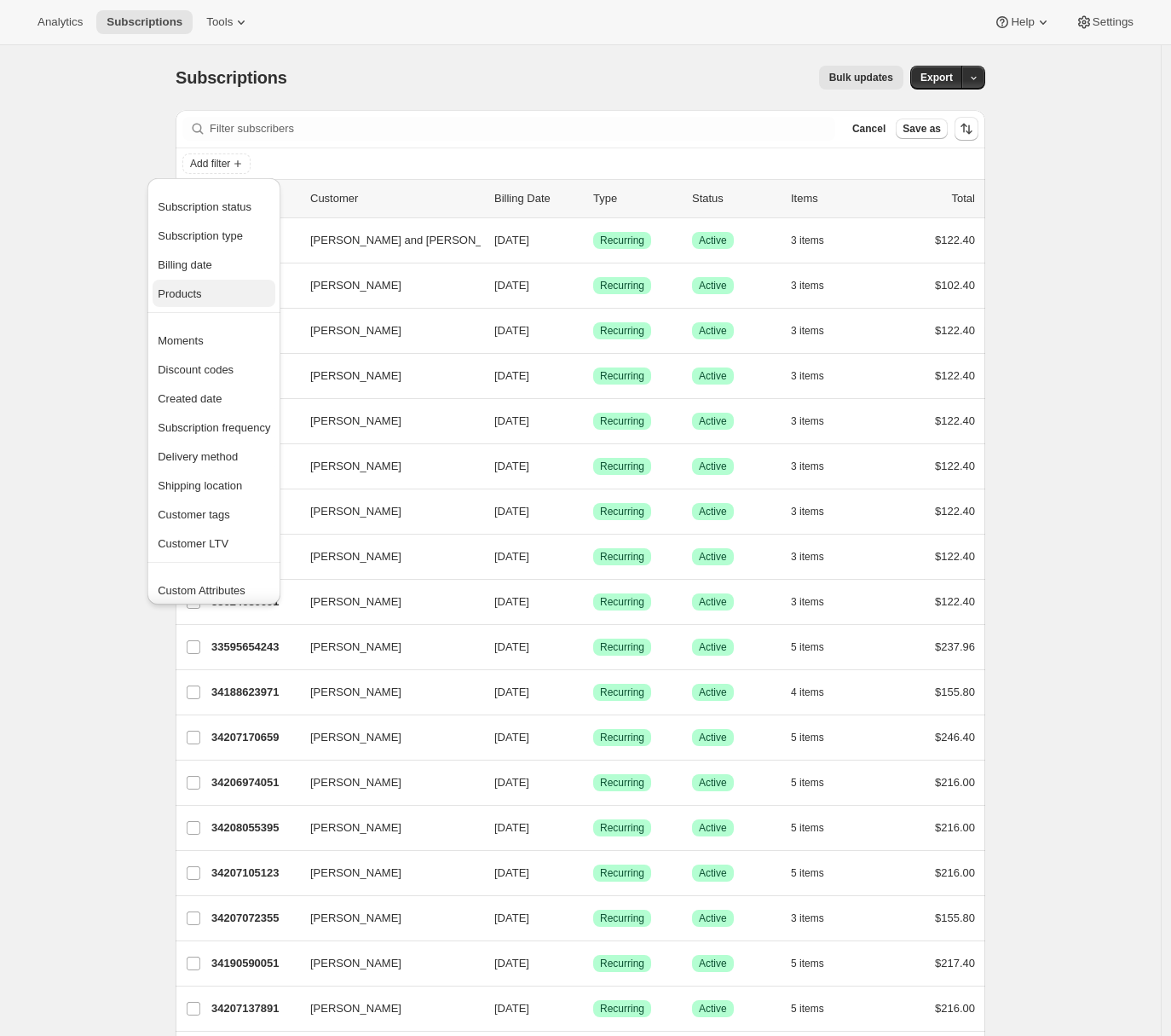
click at [195, 295] on span "Products" at bounding box center [179, 294] width 43 height 12
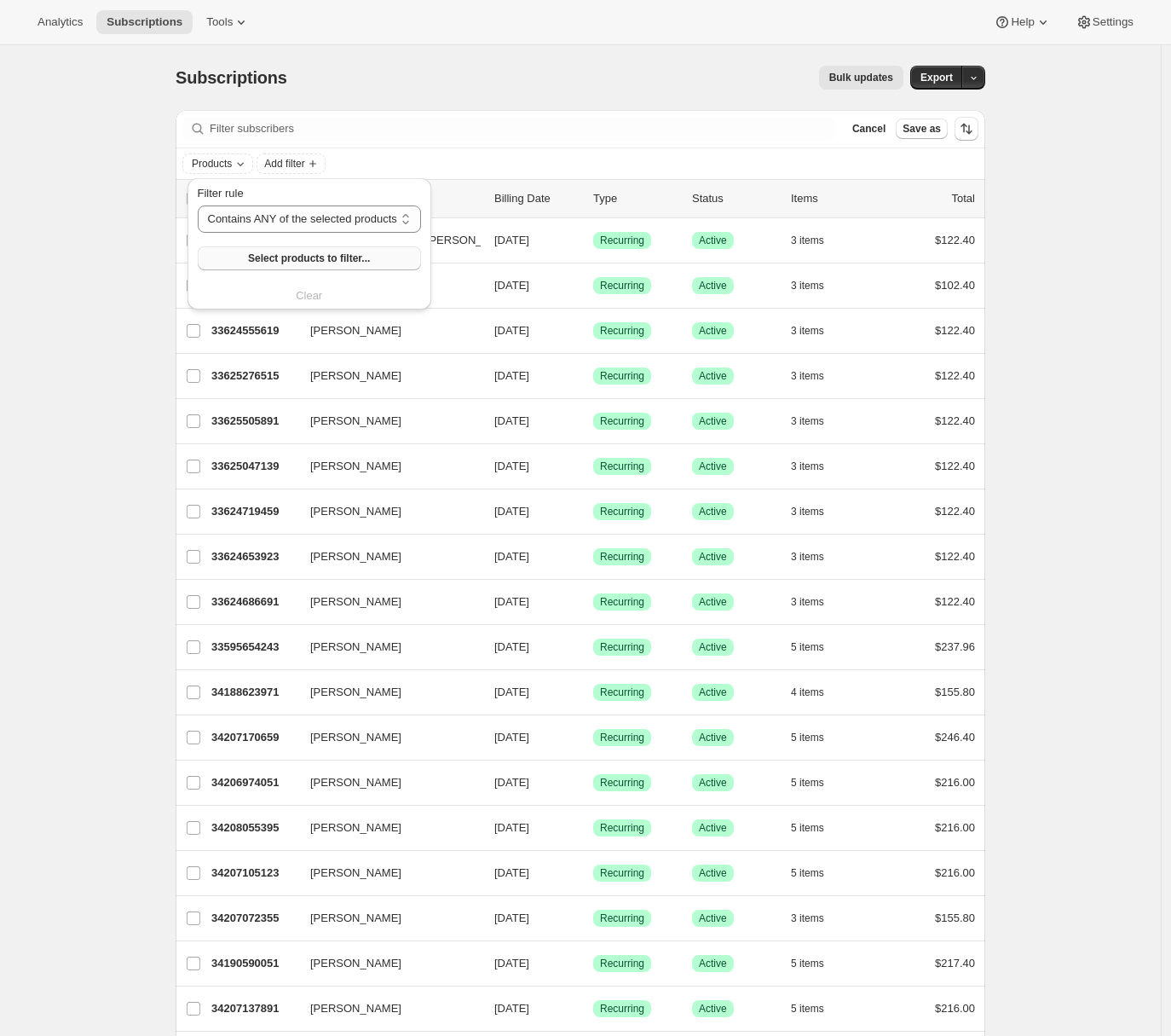
click at [278, 253] on span "Select products to filter..." at bounding box center [309, 257] width 122 height 13
click at [333, 168] on span "Add filter" at bounding box center [313, 163] width 40 height 13
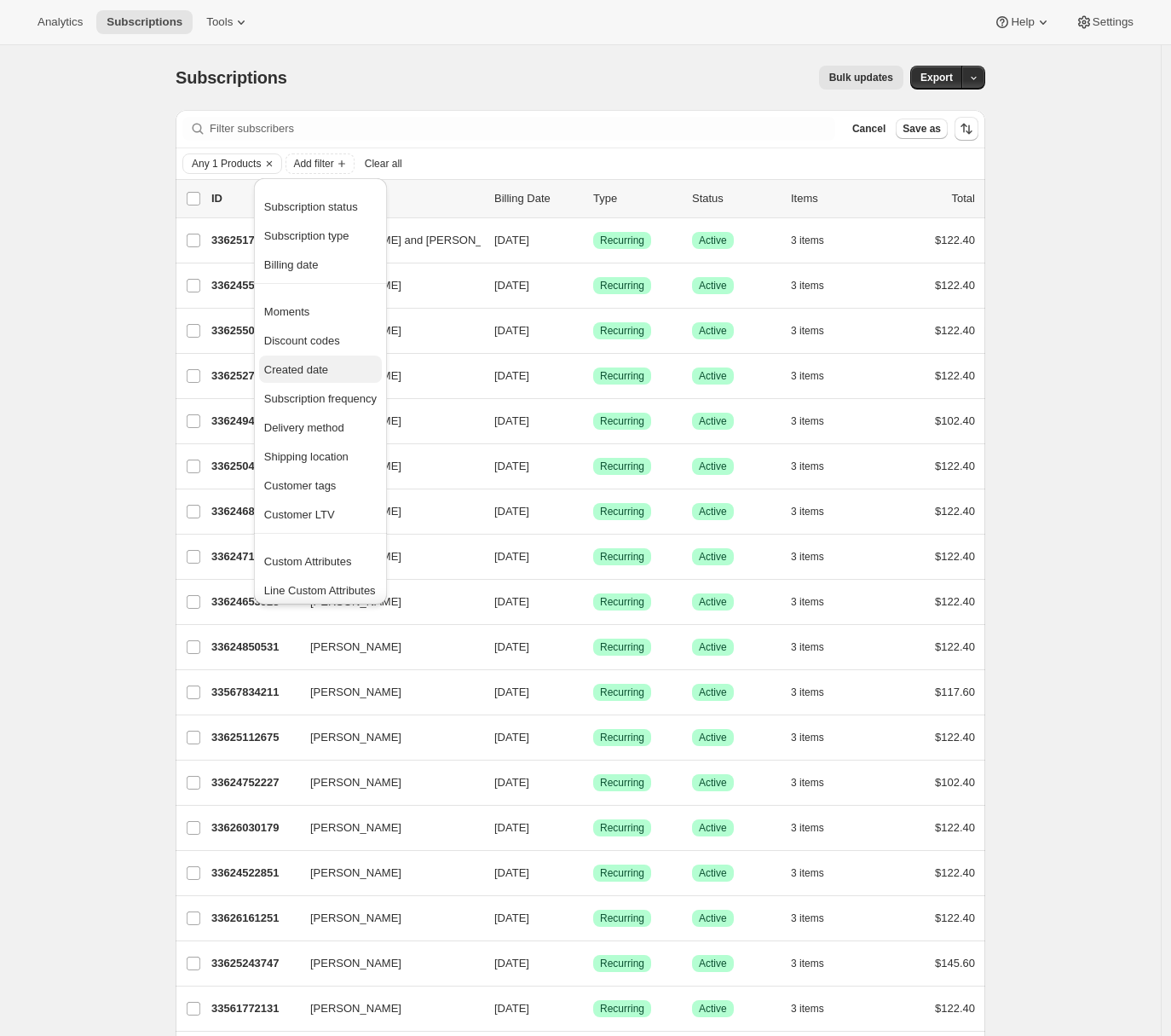
click at [310, 365] on span "Created date" at bounding box center [296, 370] width 64 height 12
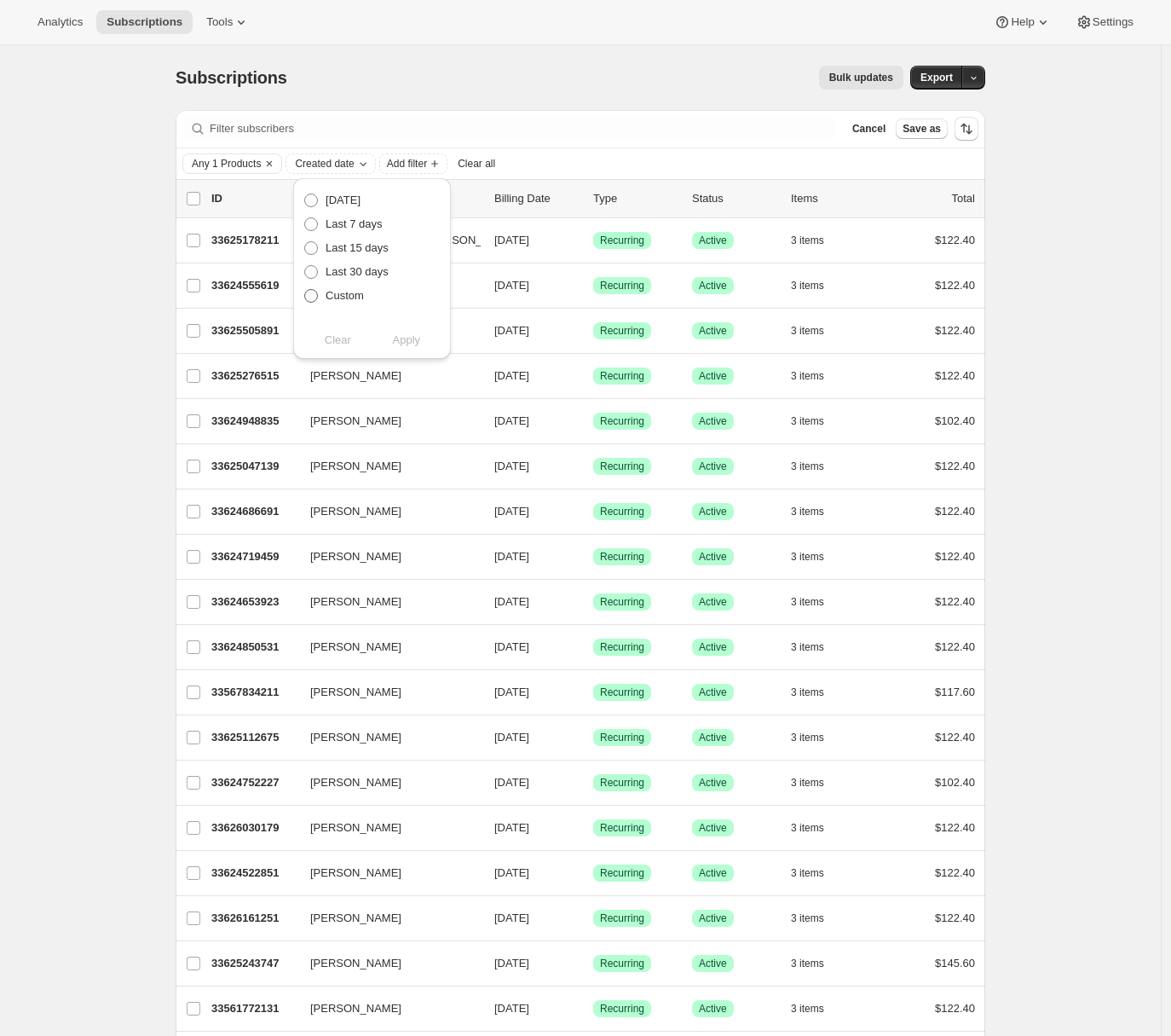
click at [313, 296] on span at bounding box center [310, 295] width 13 height 13
click at [305, 290] on input "Custom" at bounding box center [304, 289] width 1 height 1
radio input "true"
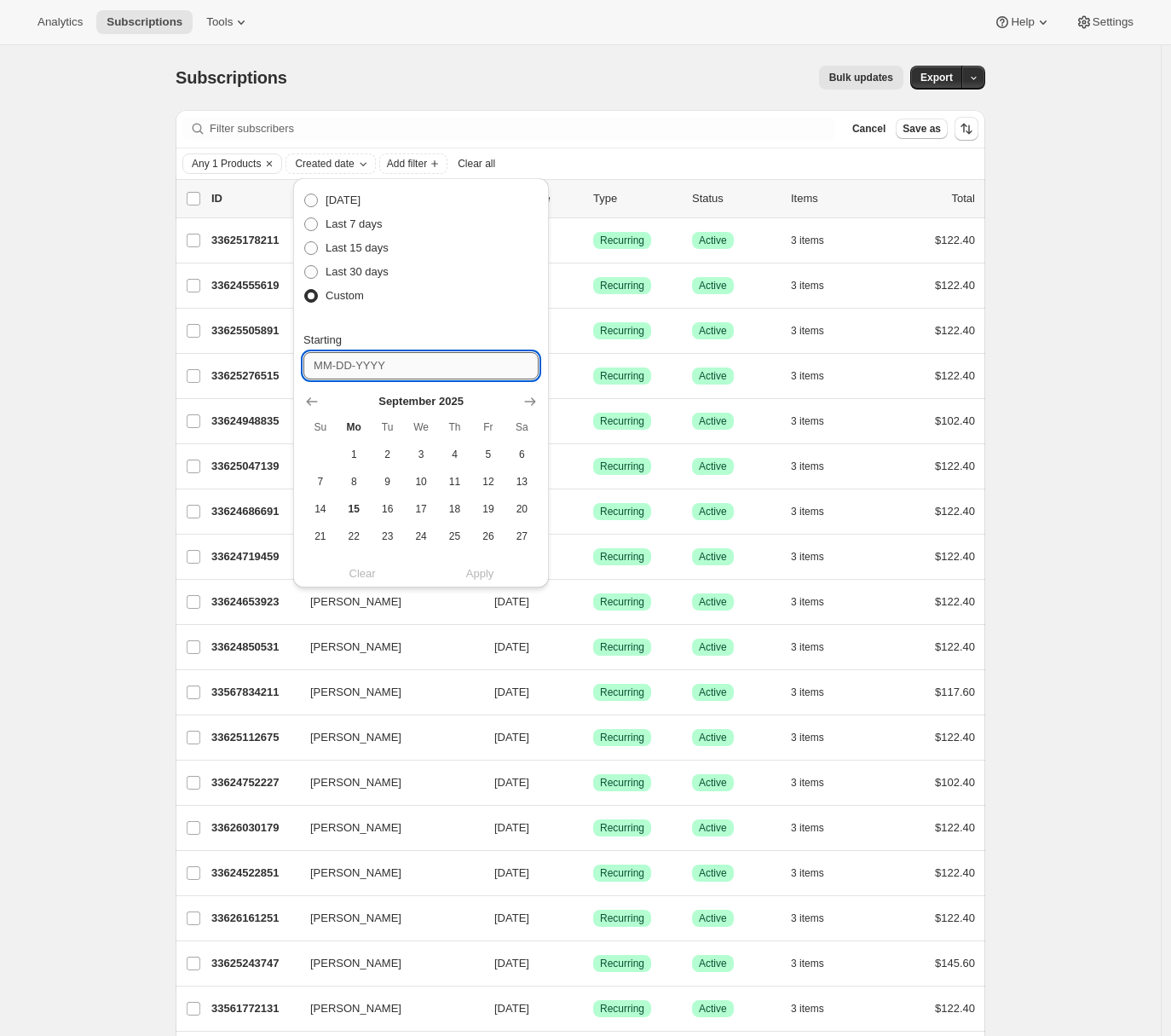
click at [343, 372] on input "Starting" at bounding box center [421, 365] width 235 height 27
click at [313, 403] on icon "Show previous month, August 2025" at bounding box center [311, 401] width 17 height 17
click at [418, 512] on span "13" at bounding box center [421, 509] width 19 height 13
type input "08-13-2025"
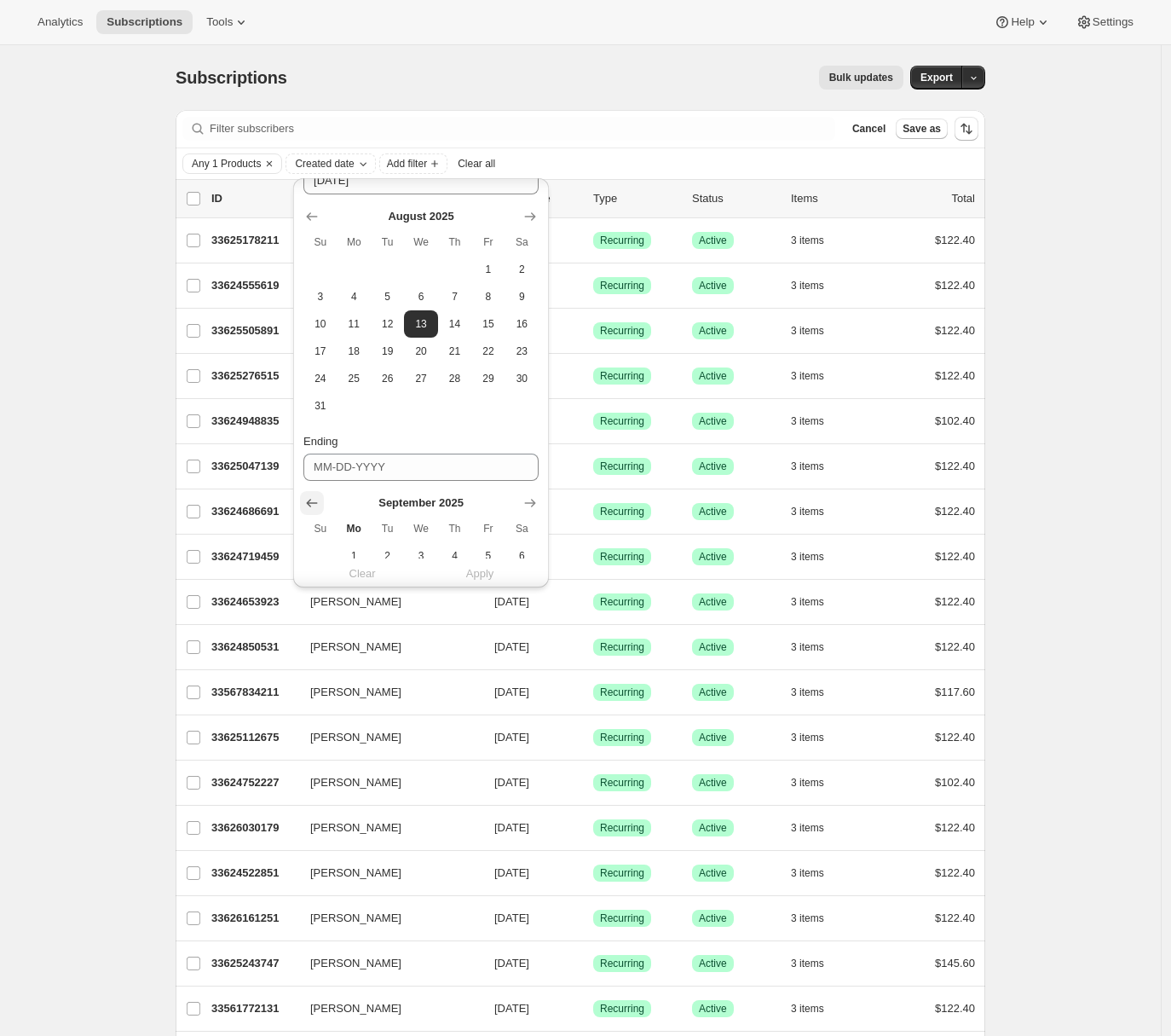
click at [310, 503] on icon "Show previous month, August 2025" at bounding box center [311, 503] width 17 height 17
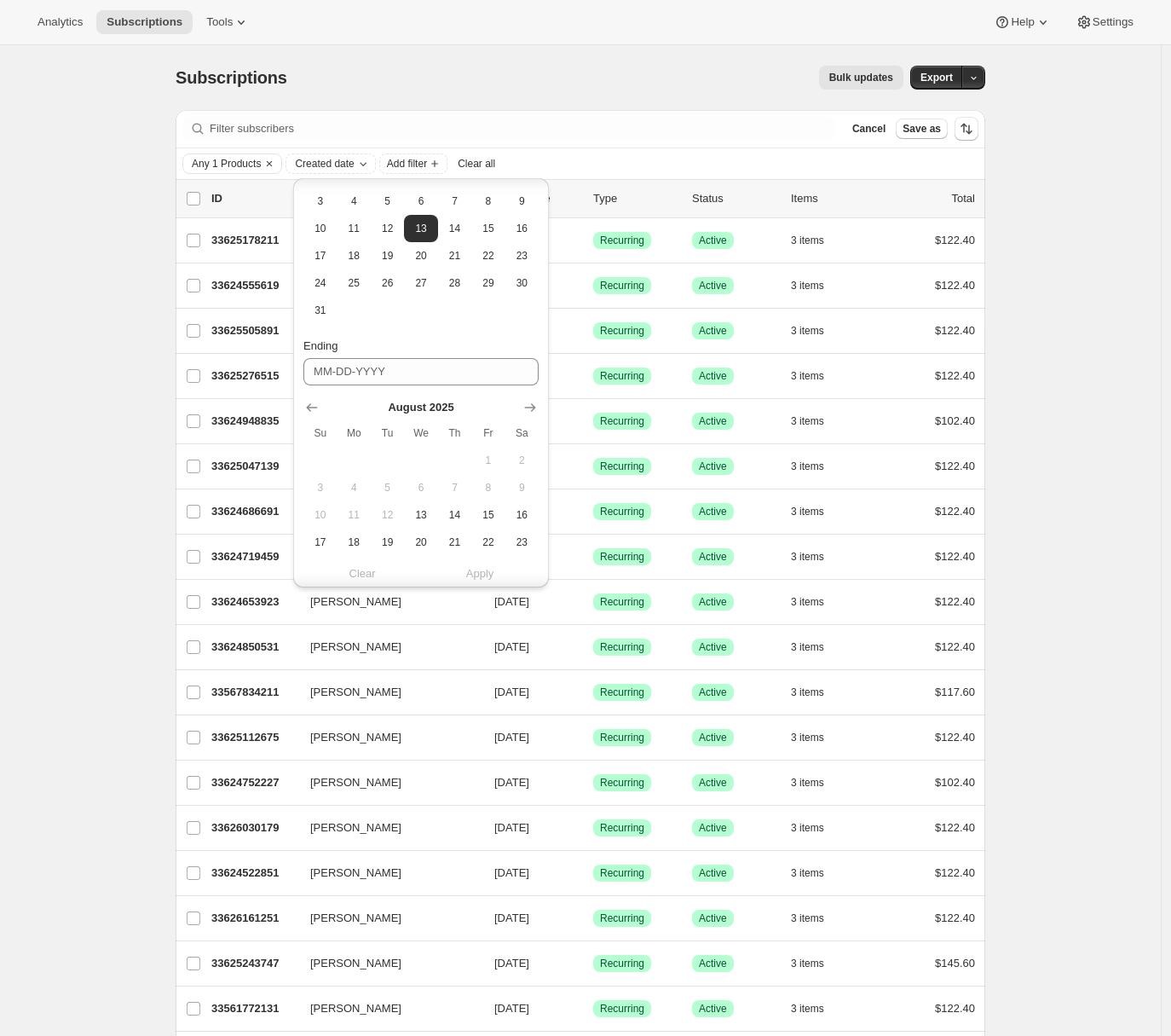
scroll to position [368, 0]
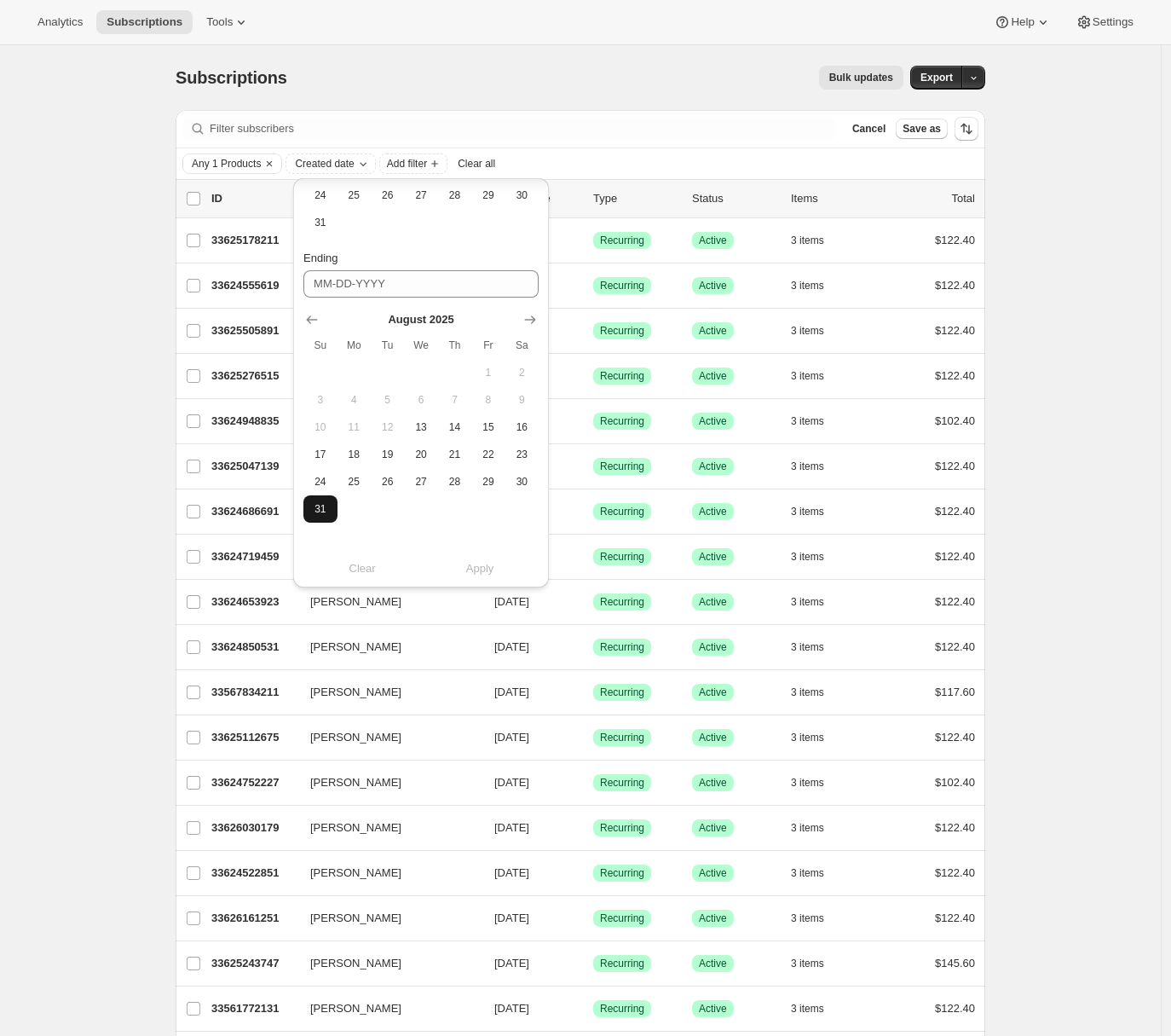
click at [323, 503] on span "31" at bounding box center [320, 509] width 19 height 13
type input "08-31-2025"
click at [479, 566] on span "Apply" at bounding box center [480, 568] width 28 height 17
click at [110, 510] on div "Subscriptions. This page is ready Subscriptions Bulk updates More actions Bulk …" at bounding box center [580, 856] width 1161 height 1623
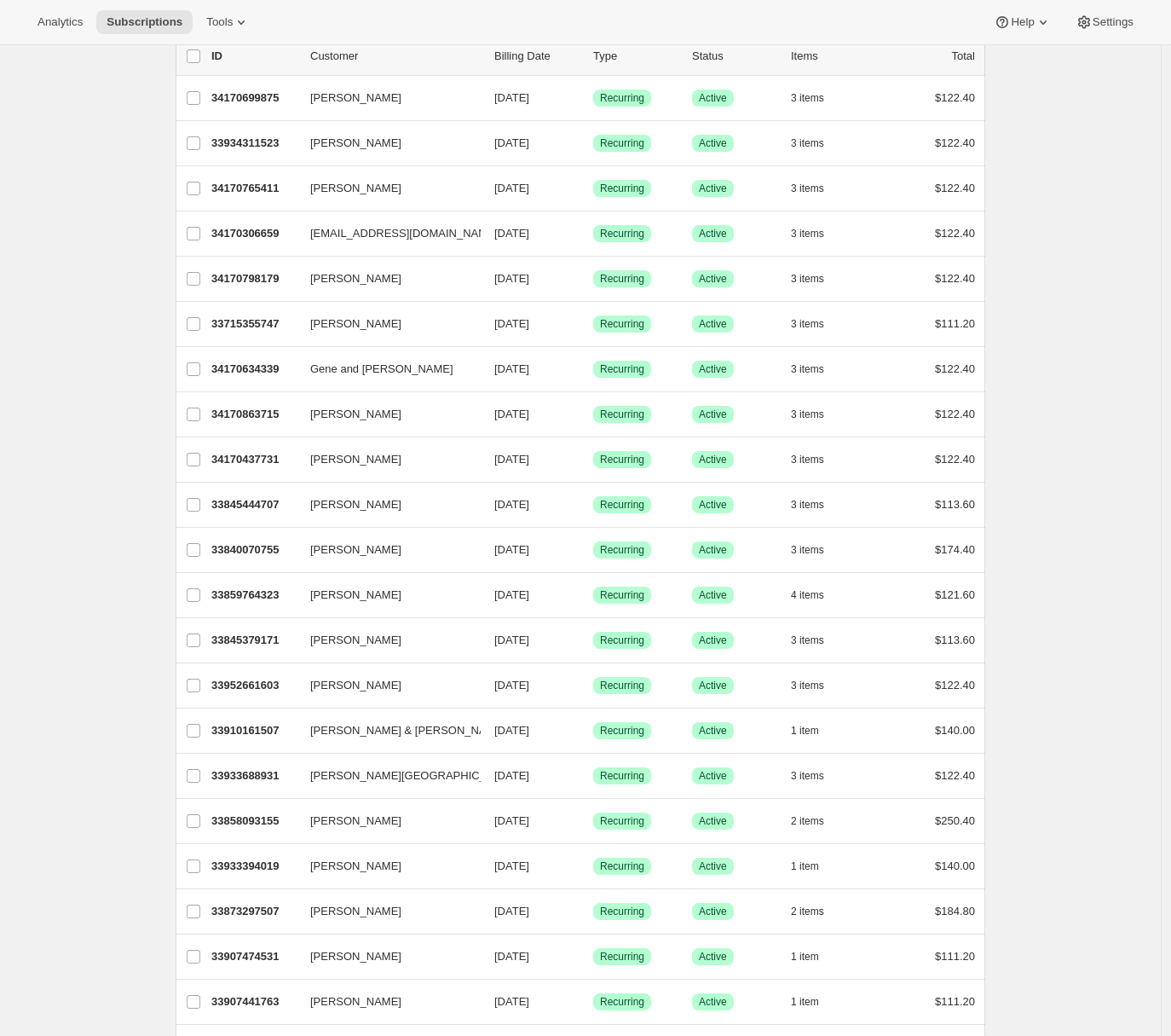
scroll to position [0, 0]
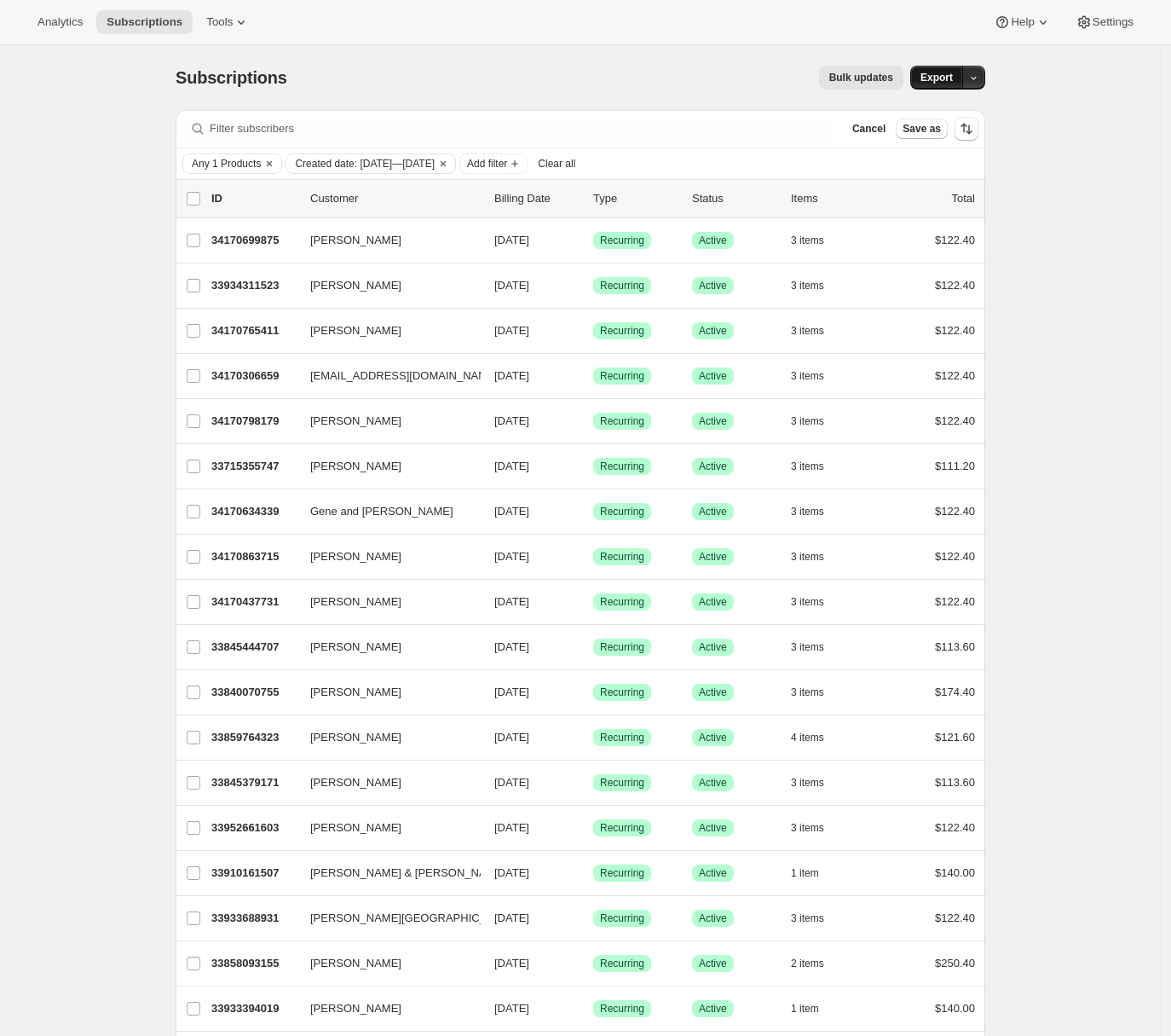
click at [945, 82] on span "Export" at bounding box center [937, 77] width 33 height 13
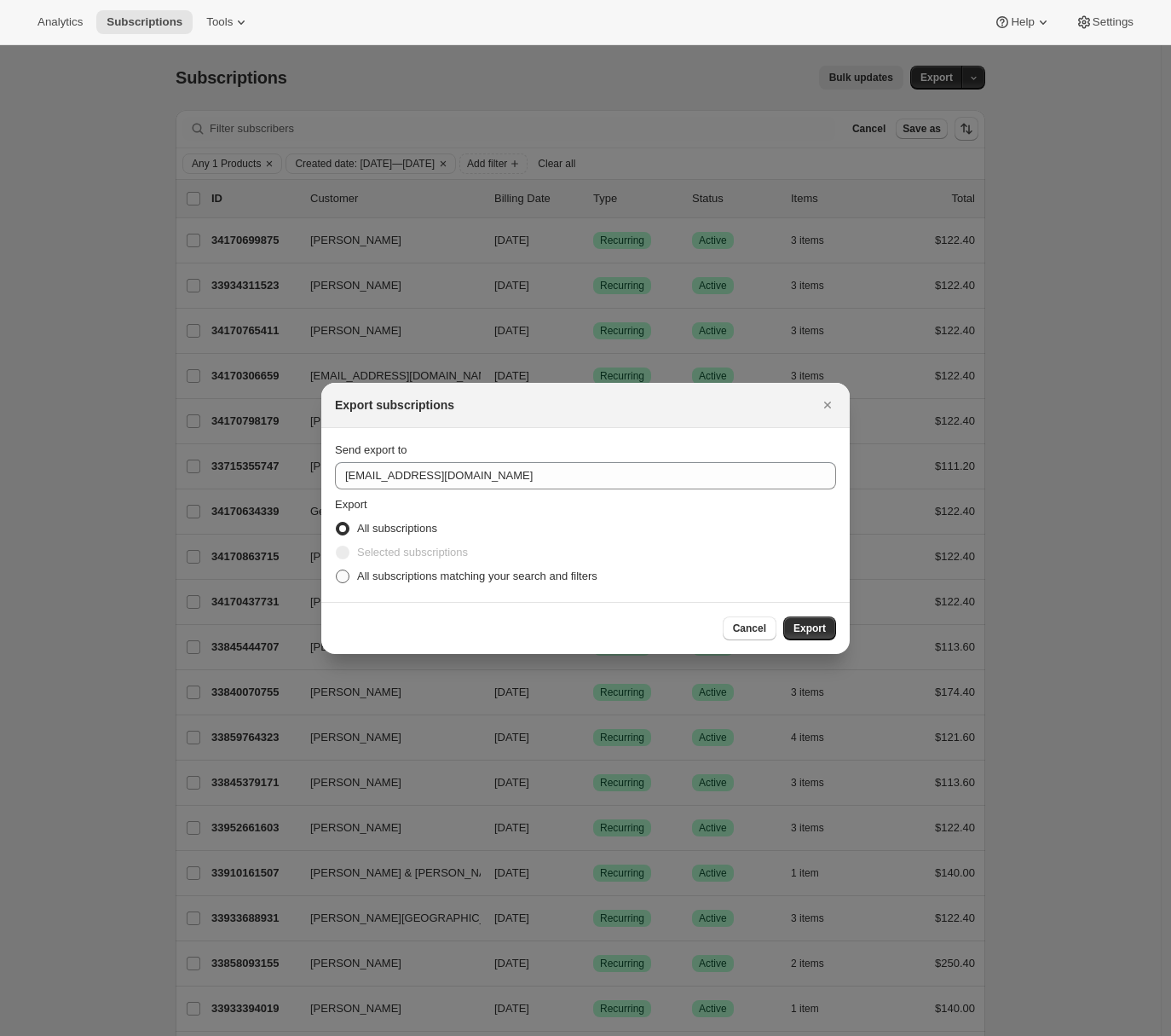
click at [349, 579] on span ":rb3:" at bounding box center [342, 576] width 15 height 15
click at [337, 571] on input "All subscriptions matching your search and filters" at bounding box center [336, 570] width 1 height 1
radio input "true"
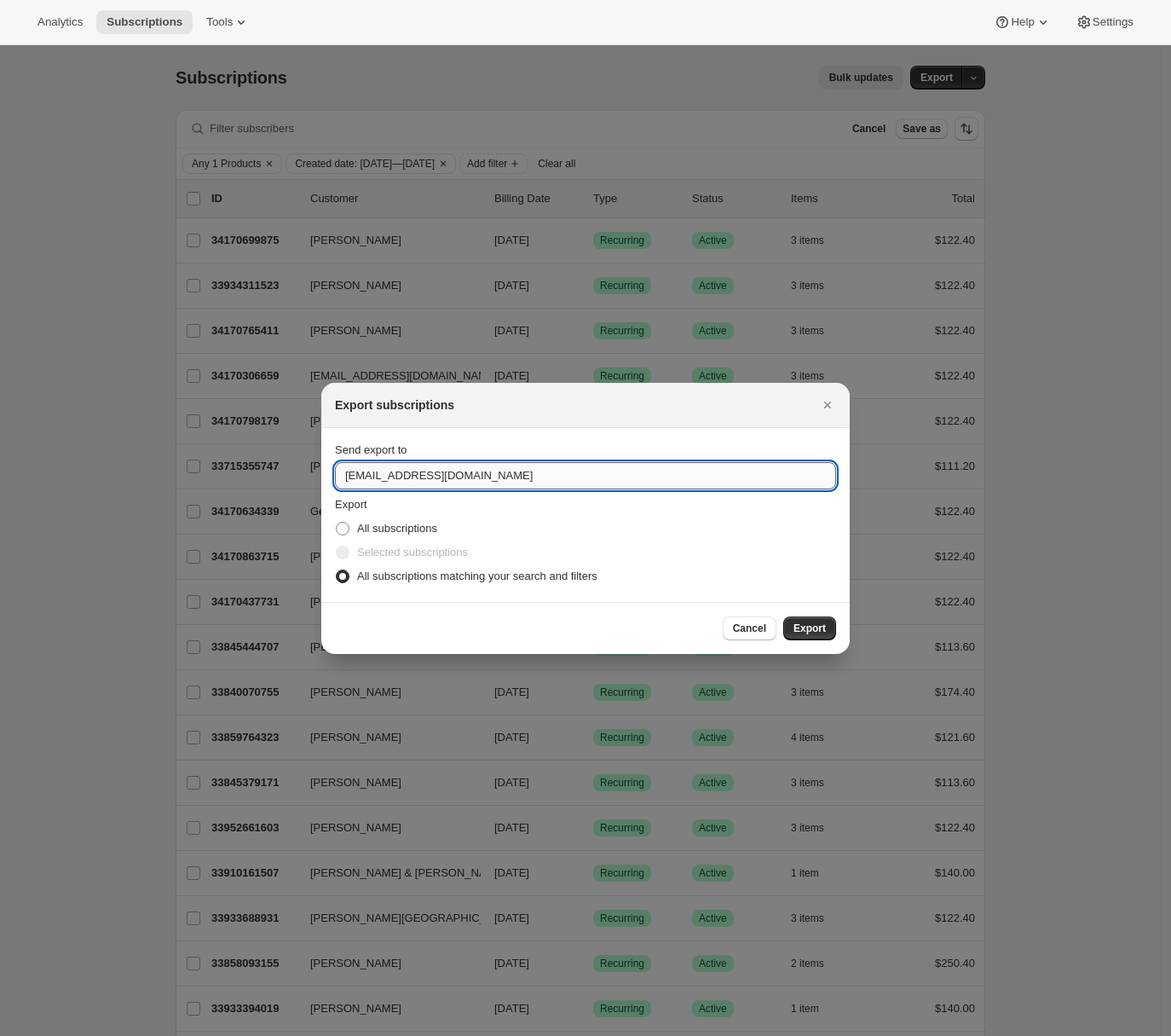
click at [365, 472] on input "winery@cliffamily.com" at bounding box center [586, 475] width 501 height 27
type input "adrian@awtomic.com"
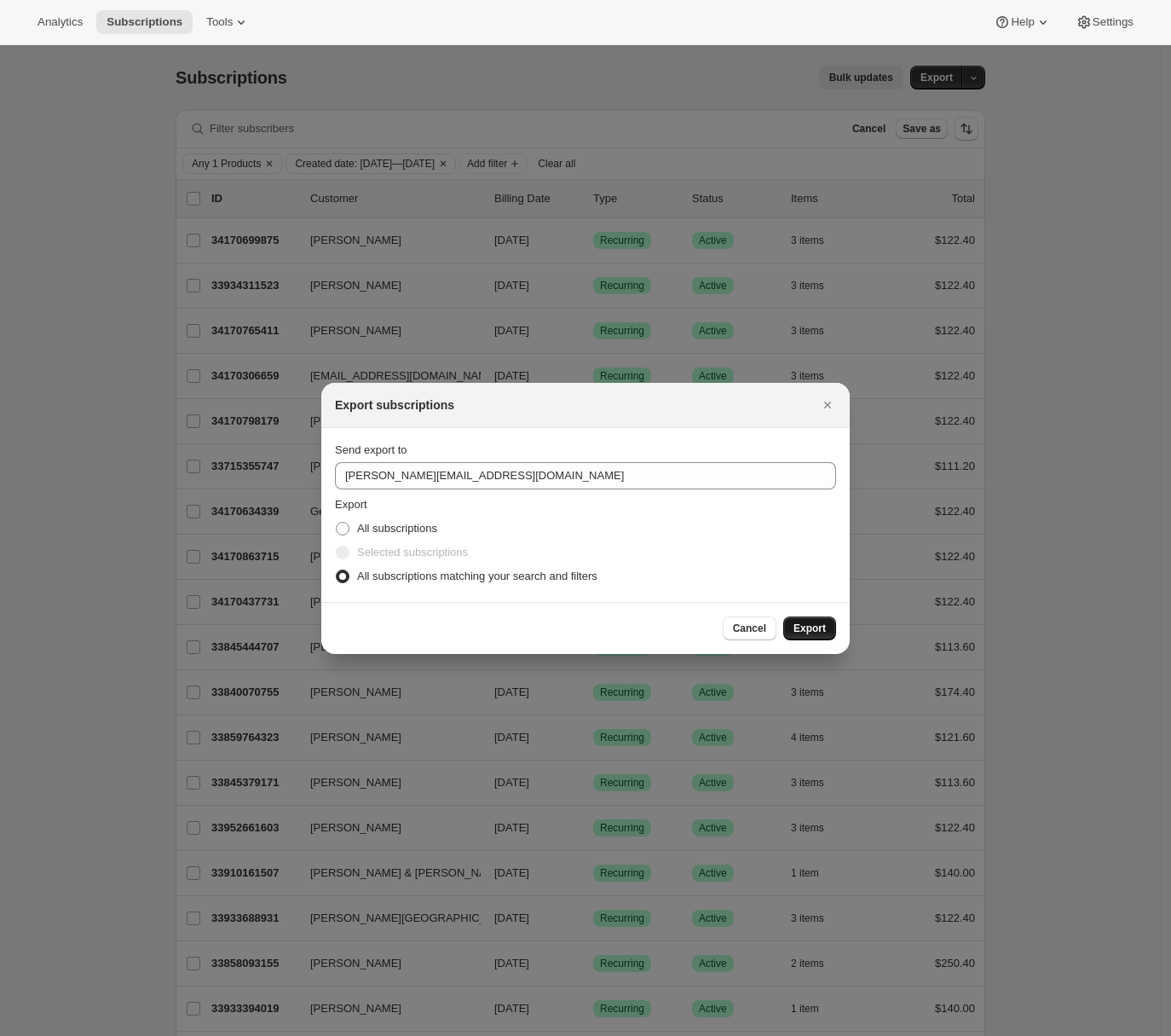
click at [812, 622] on span "Export" at bounding box center [809, 628] width 33 height 13
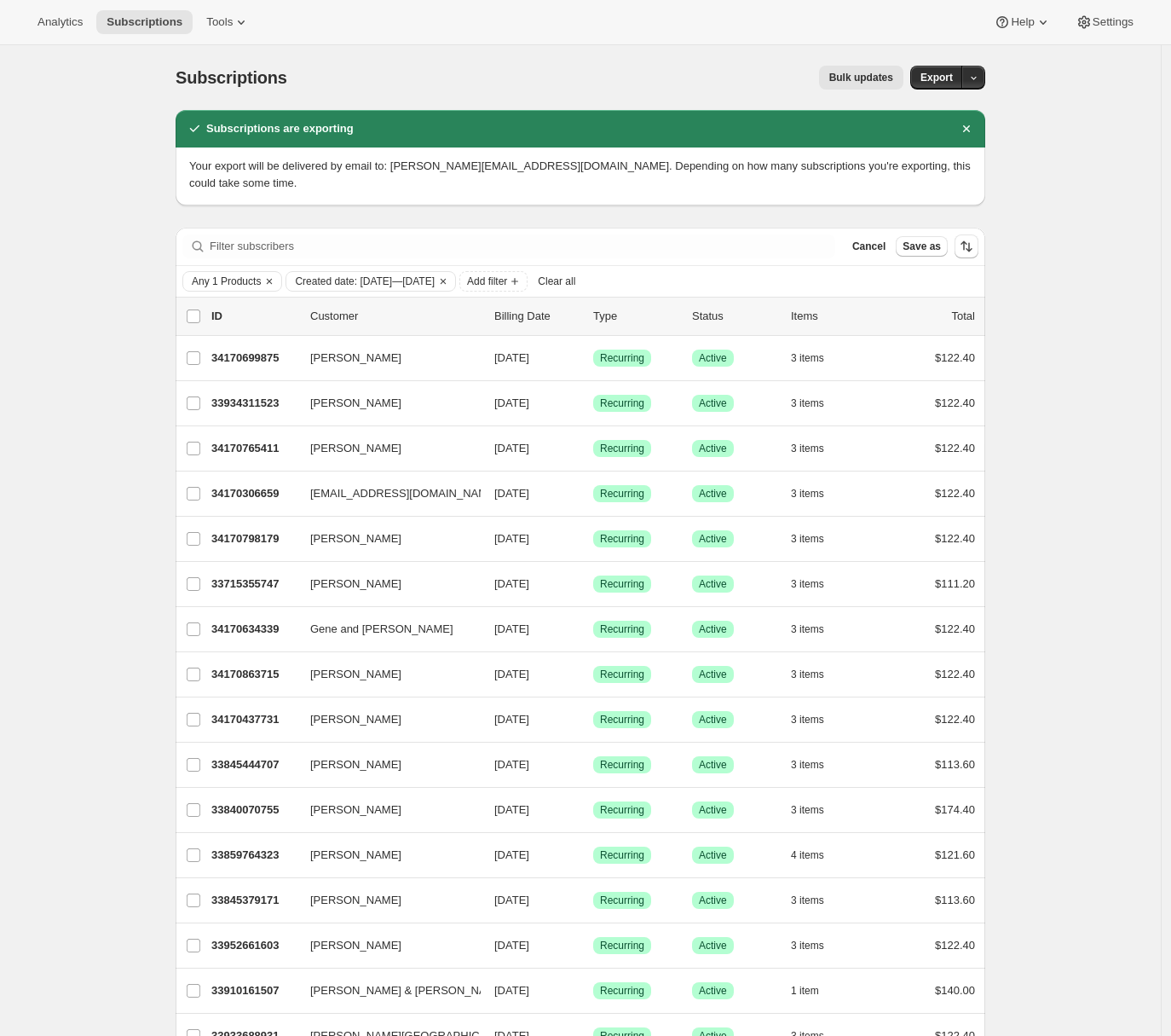
click at [130, 275] on div "Subscriptions. This page is ready Subscriptions Bulk updates More actions Bulk …" at bounding box center [580, 916] width 1161 height 1741
click at [232, 274] on span "Any 1 Products" at bounding box center [226, 280] width 69 height 13
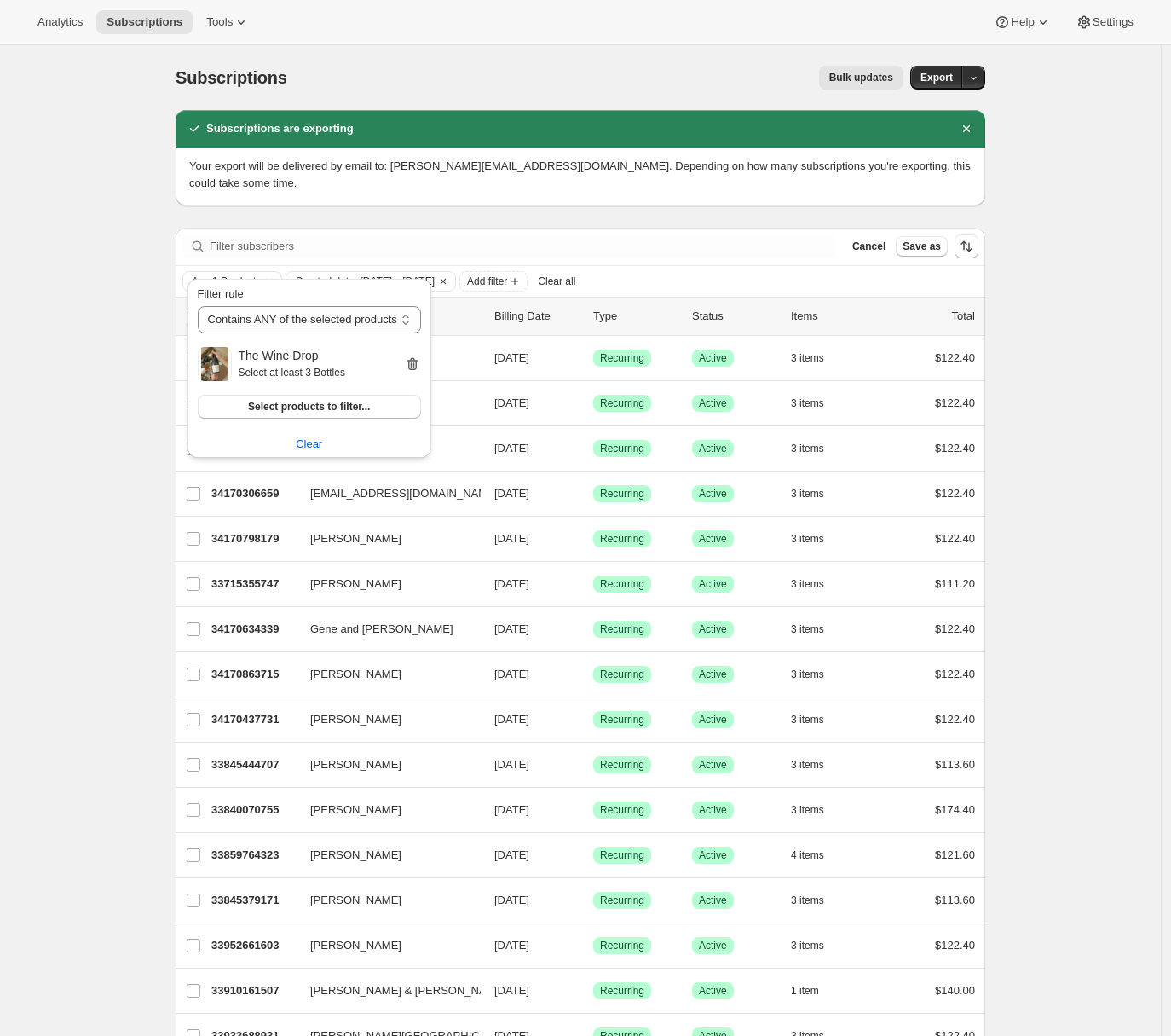
click at [421, 364] on icon "button" at bounding box center [412, 364] width 17 height 17
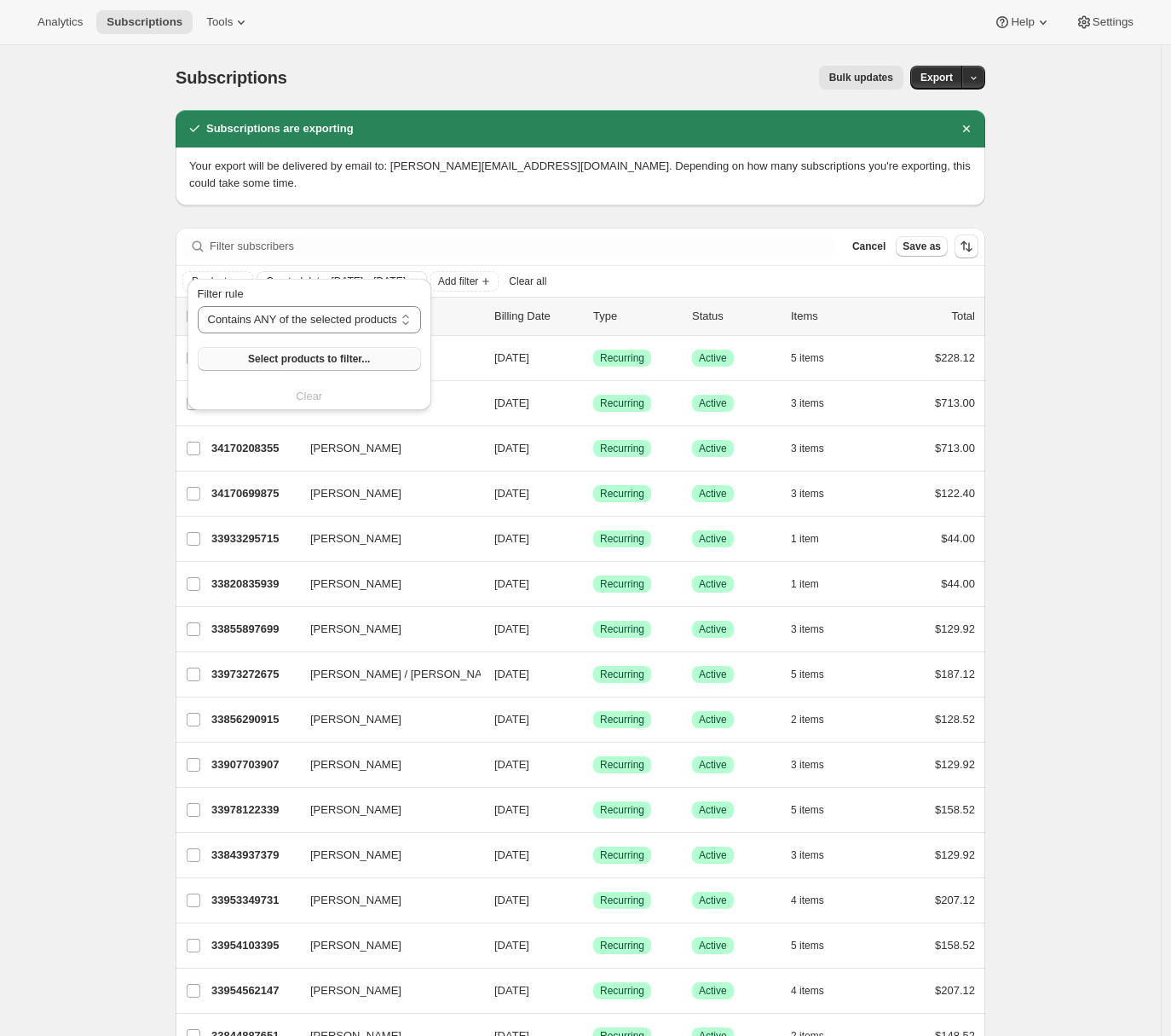
click at [297, 363] on span "Select products to filter..." at bounding box center [309, 358] width 122 height 13
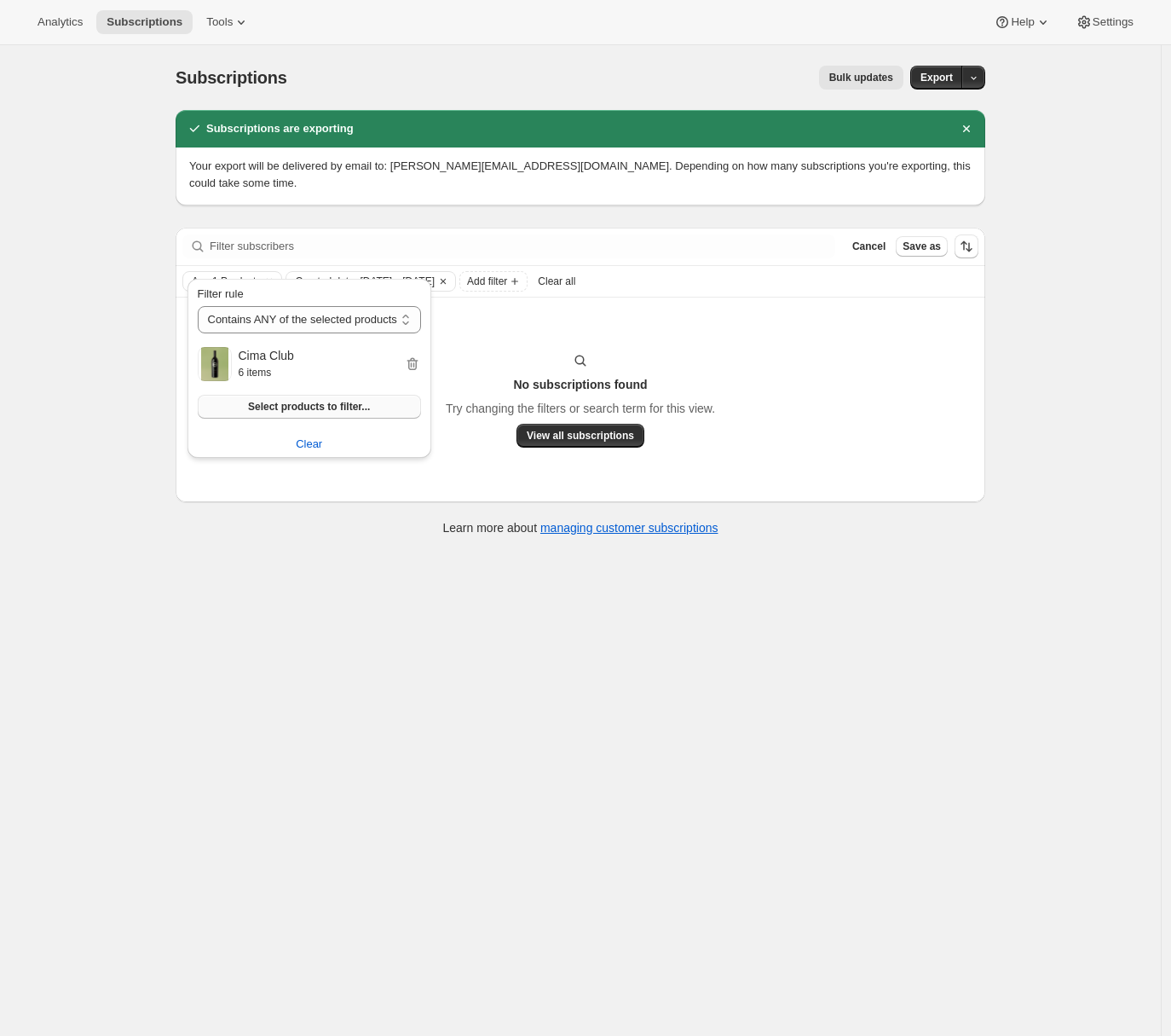
click at [297, 406] on span "Select products to filter..." at bounding box center [309, 406] width 122 height 13
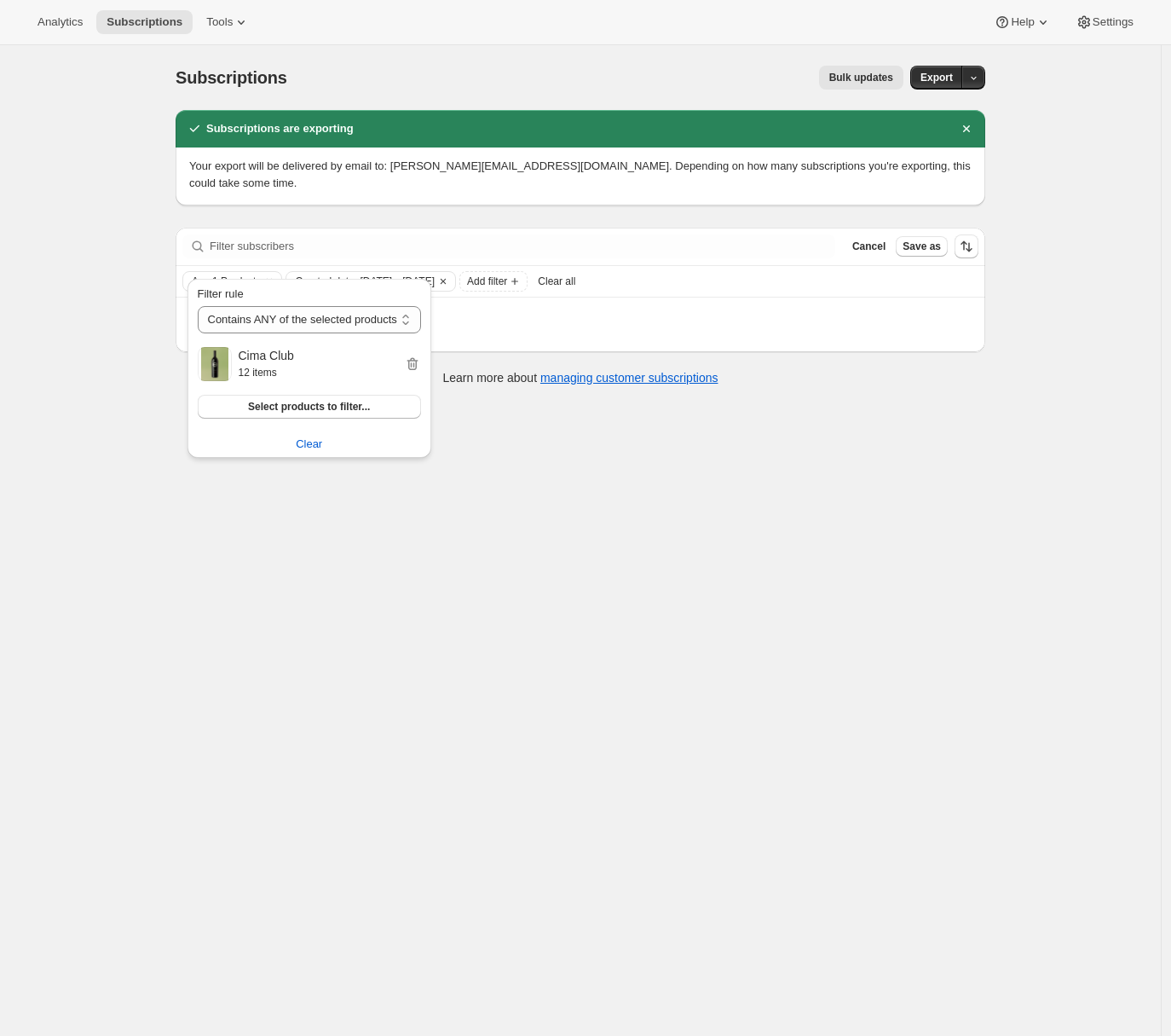
click at [91, 547] on div "Subscriptions. This page is ready Subscriptions Bulk updates More actions Bulk …" at bounding box center [580, 563] width 1161 height 1036
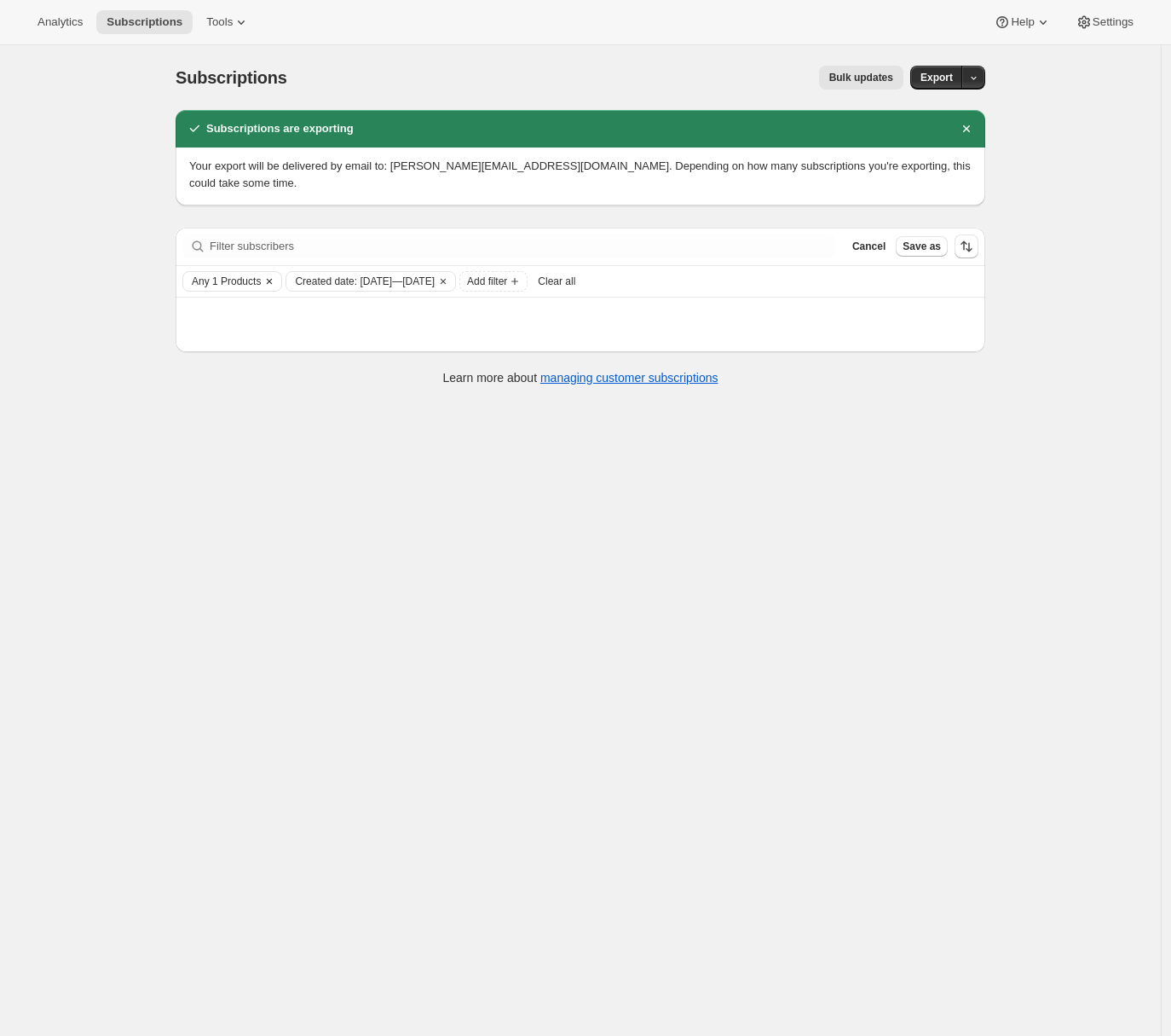
click at [247, 274] on span "Any 1 Products" at bounding box center [226, 280] width 69 height 13
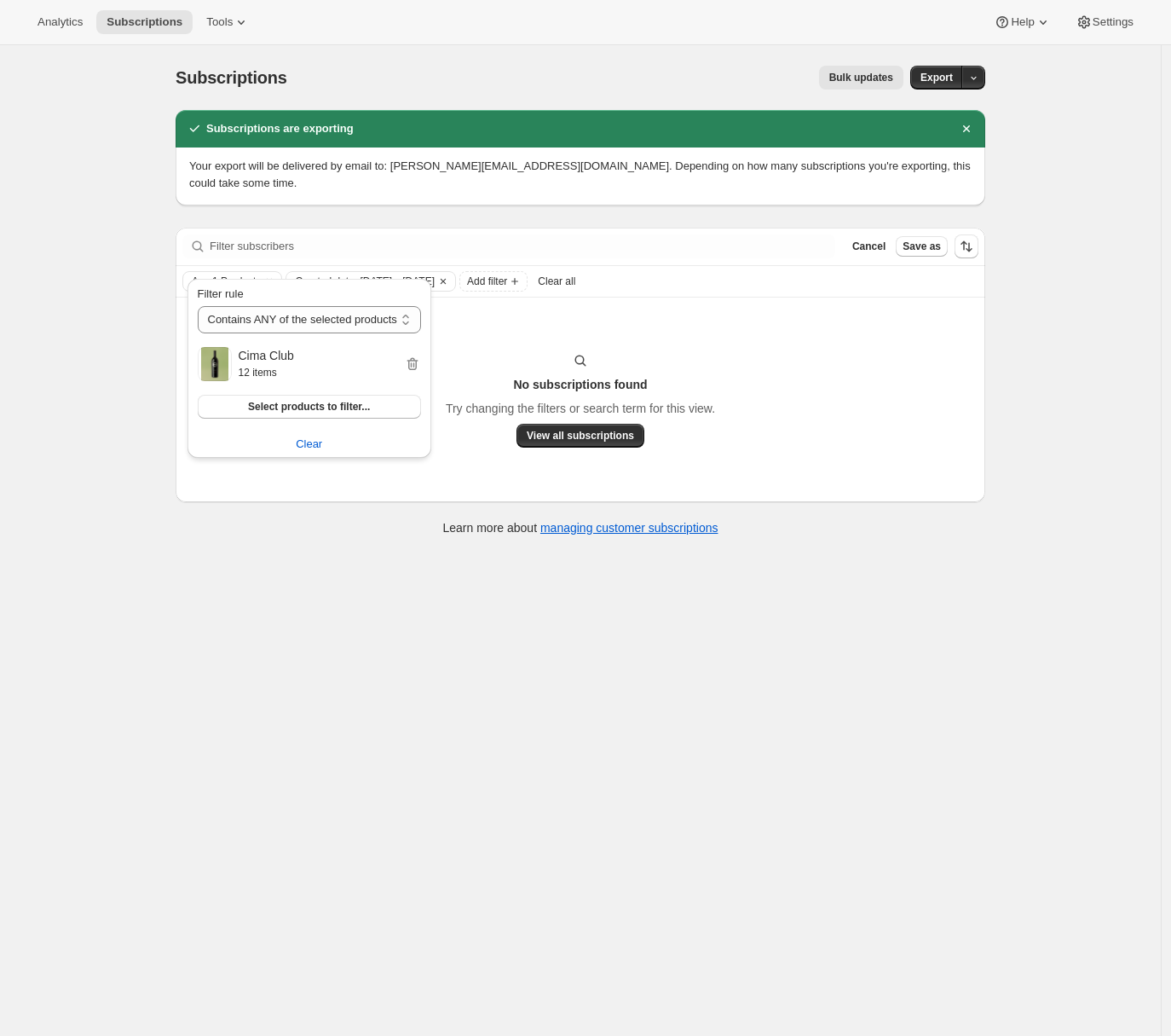
click at [421, 365] on icon "button" at bounding box center [412, 364] width 17 height 17
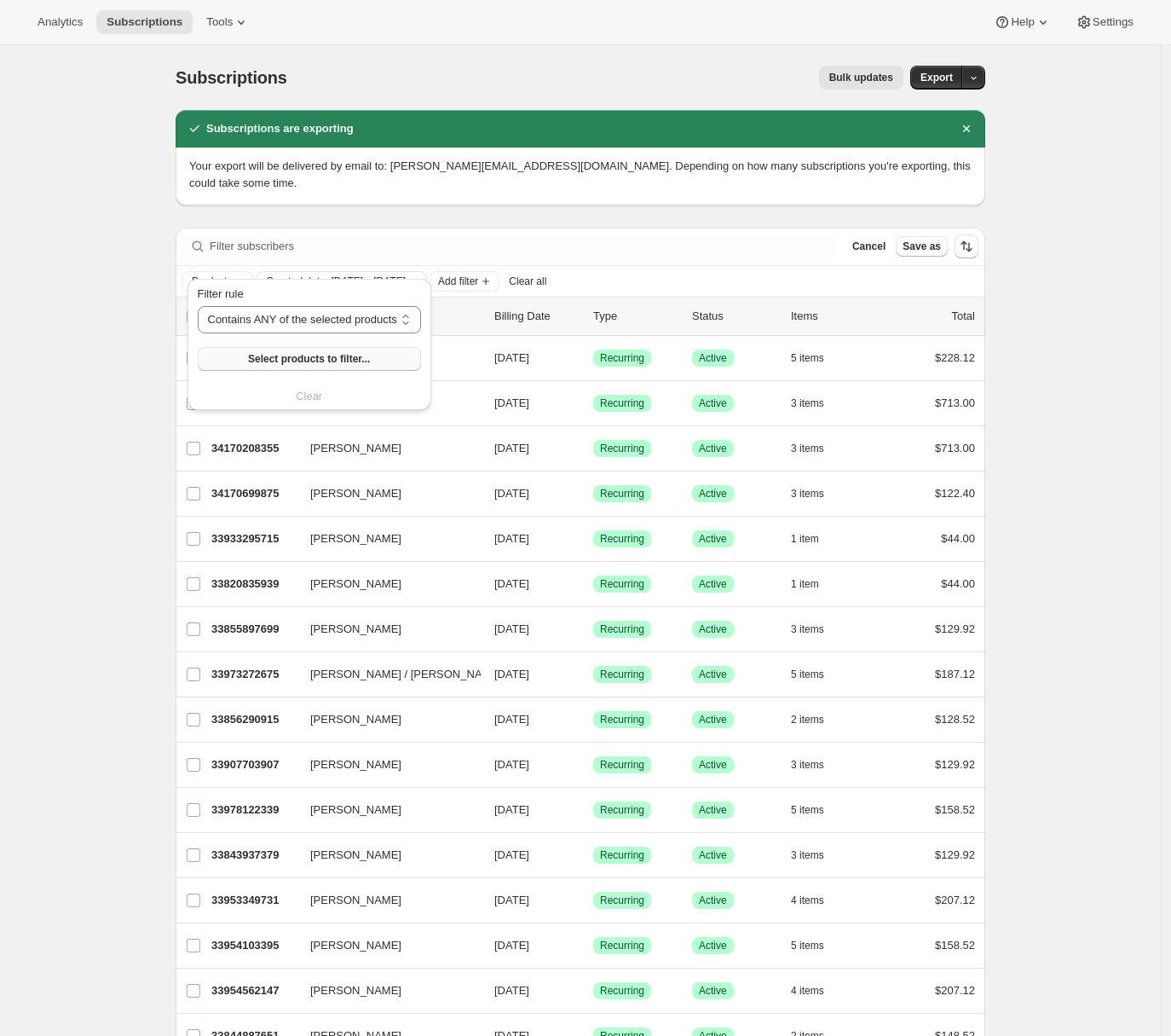
click at [290, 364] on span "Select products to filter..." at bounding box center [309, 358] width 122 height 13
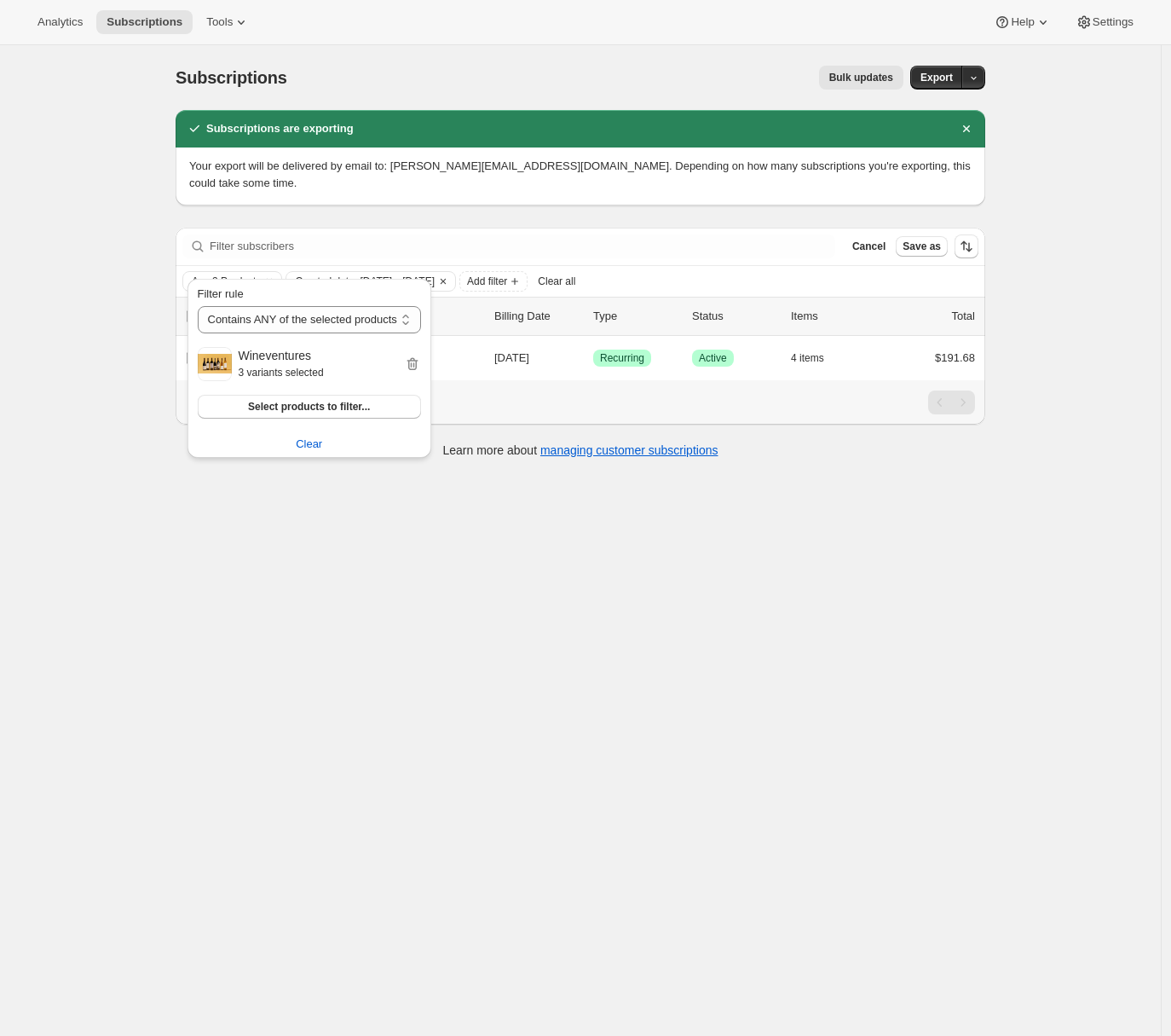
click at [136, 669] on div "Subscriptions. This page is ready Subscriptions Bulk updates More actions Bulk …" at bounding box center [580, 563] width 1161 height 1036
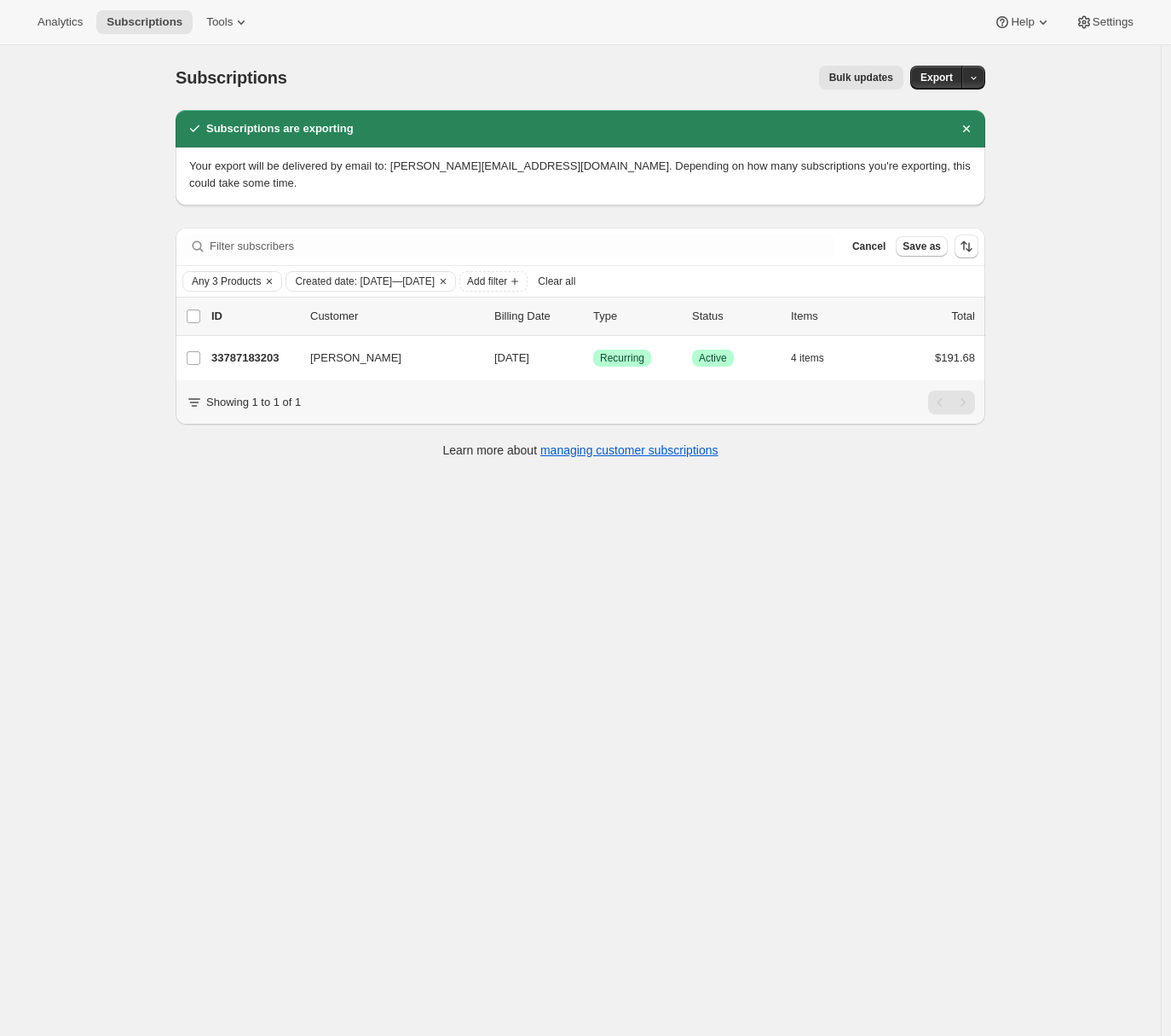
click at [59, 388] on div "Subscriptions. This page is ready Subscriptions Bulk updates More actions Bulk …" at bounding box center [580, 563] width 1161 height 1036
click at [233, 274] on span "Any 3 Products" at bounding box center [226, 280] width 69 height 13
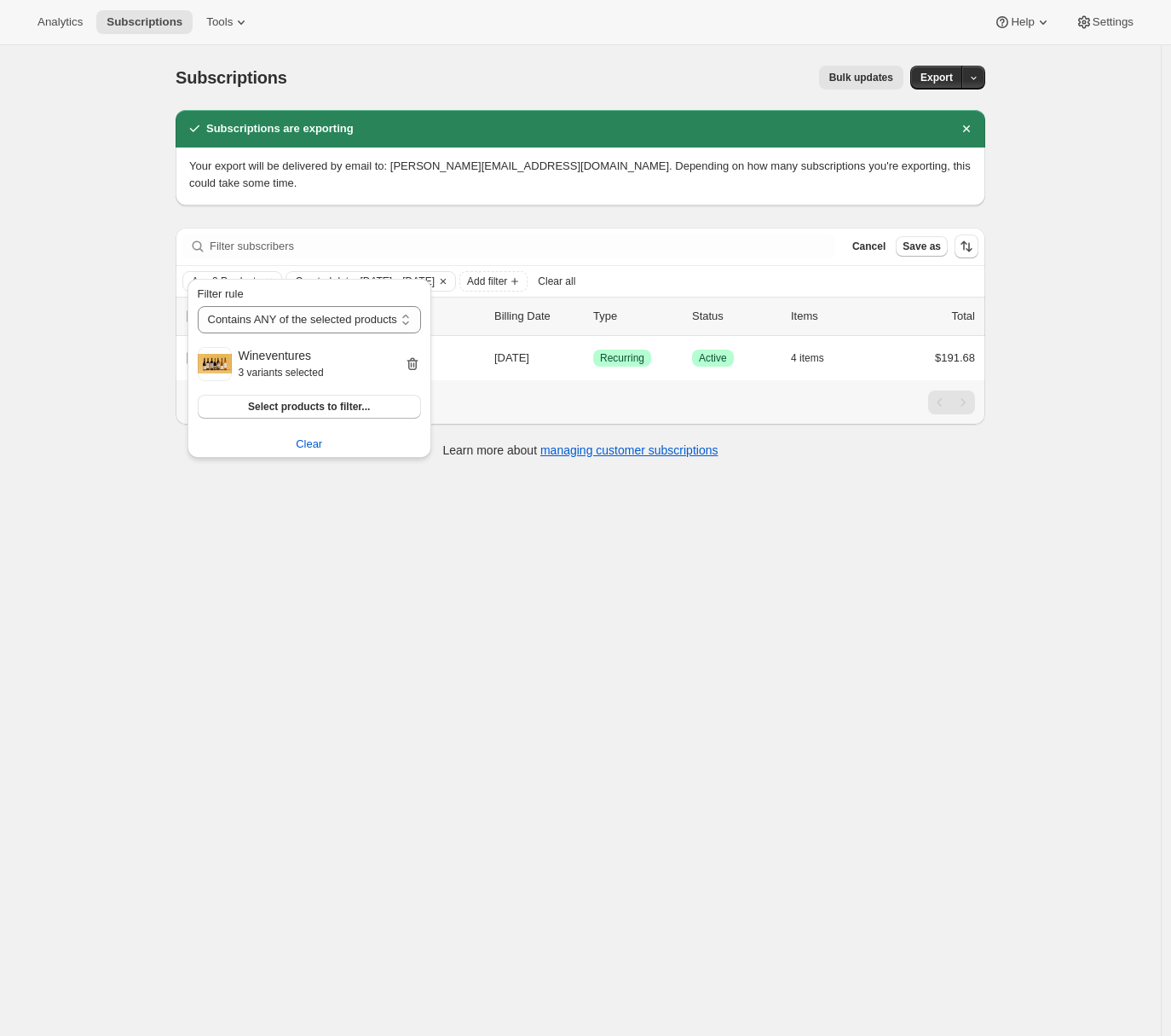
click at [417, 365] on icon "button" at bounding box center [412, 364] width 11 height 12
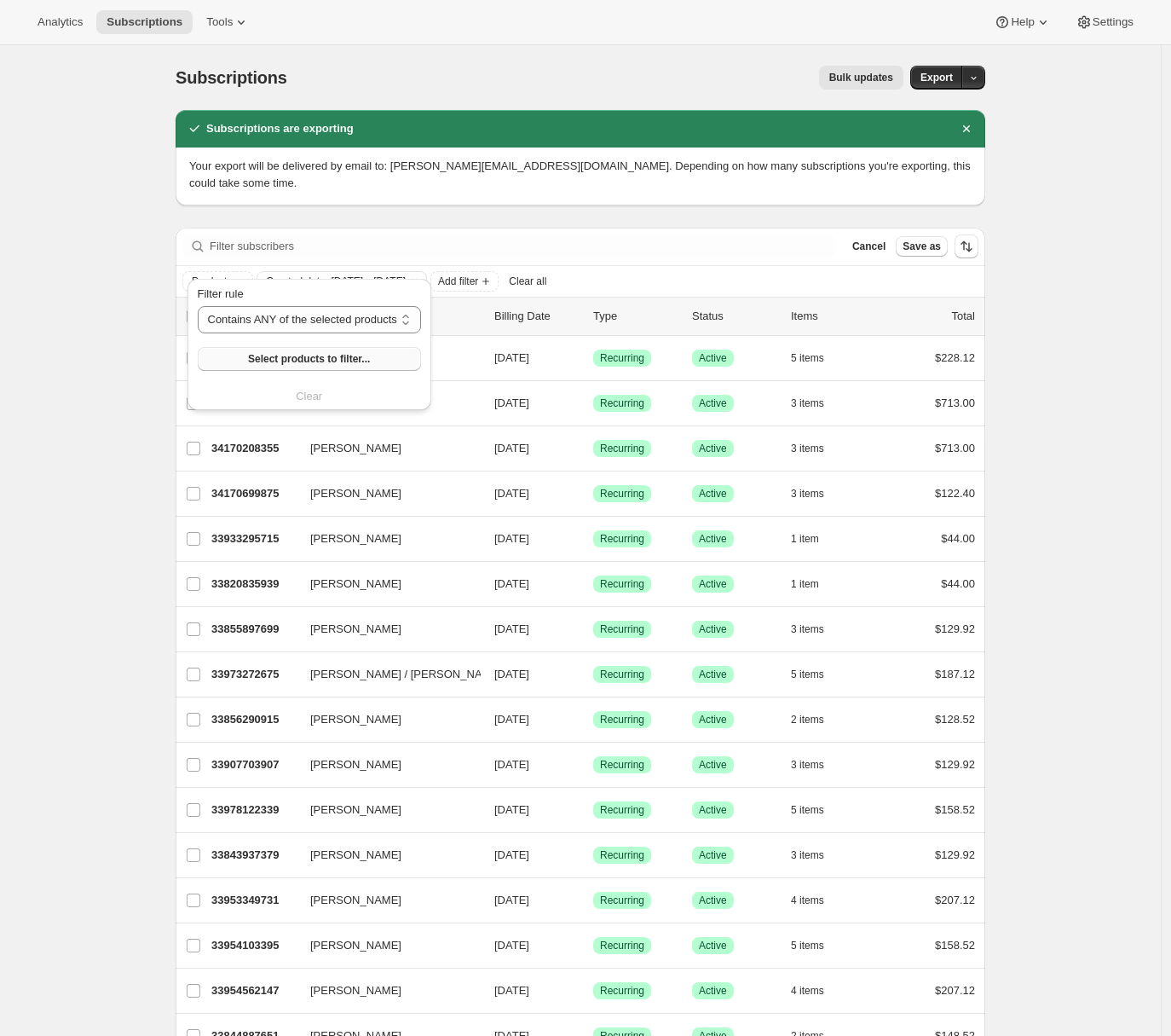
click at [294, 361] on span "Select products to filter..." at bounding box center [309, 358] width 122 height 13
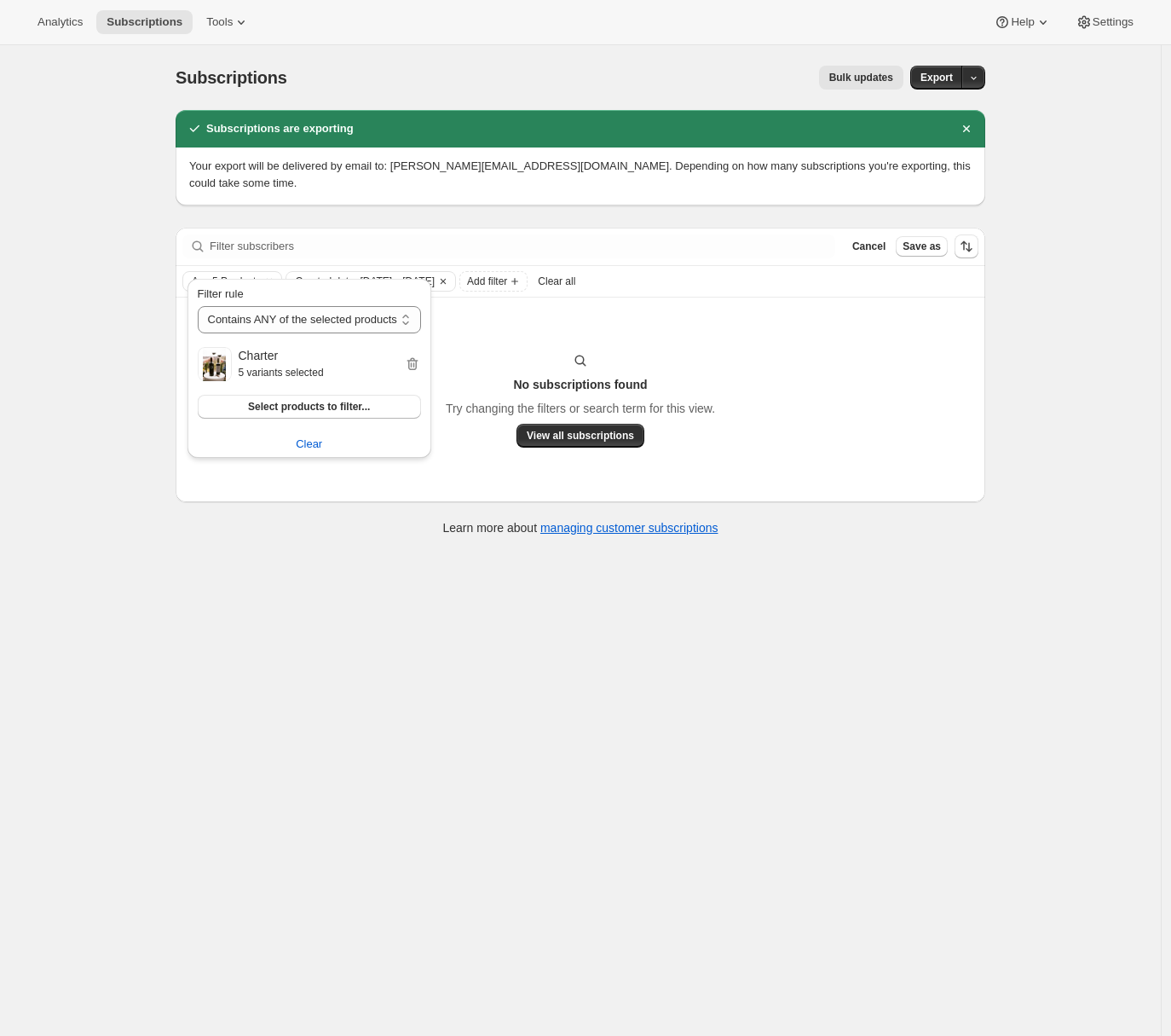
click at [59, 946] on div "Subscriptions. This page is ready Subscriptions Bulk updates More actions Bulk …" at bounding box center [580, 563] width 1161 height 1036
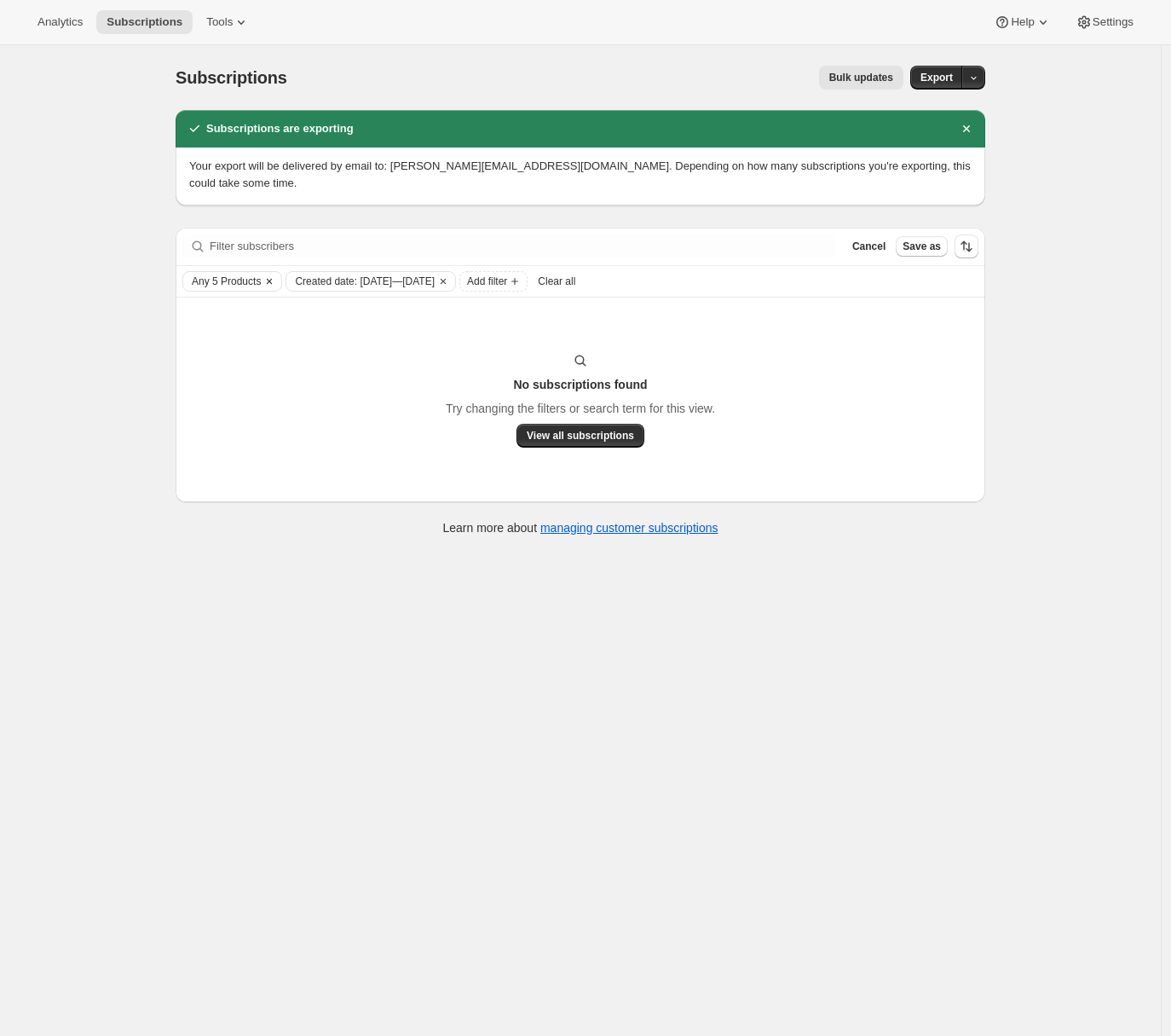
click at [247, 274] on span "Any 5 Products" at bounding box center [226, 280] width 69 height 13
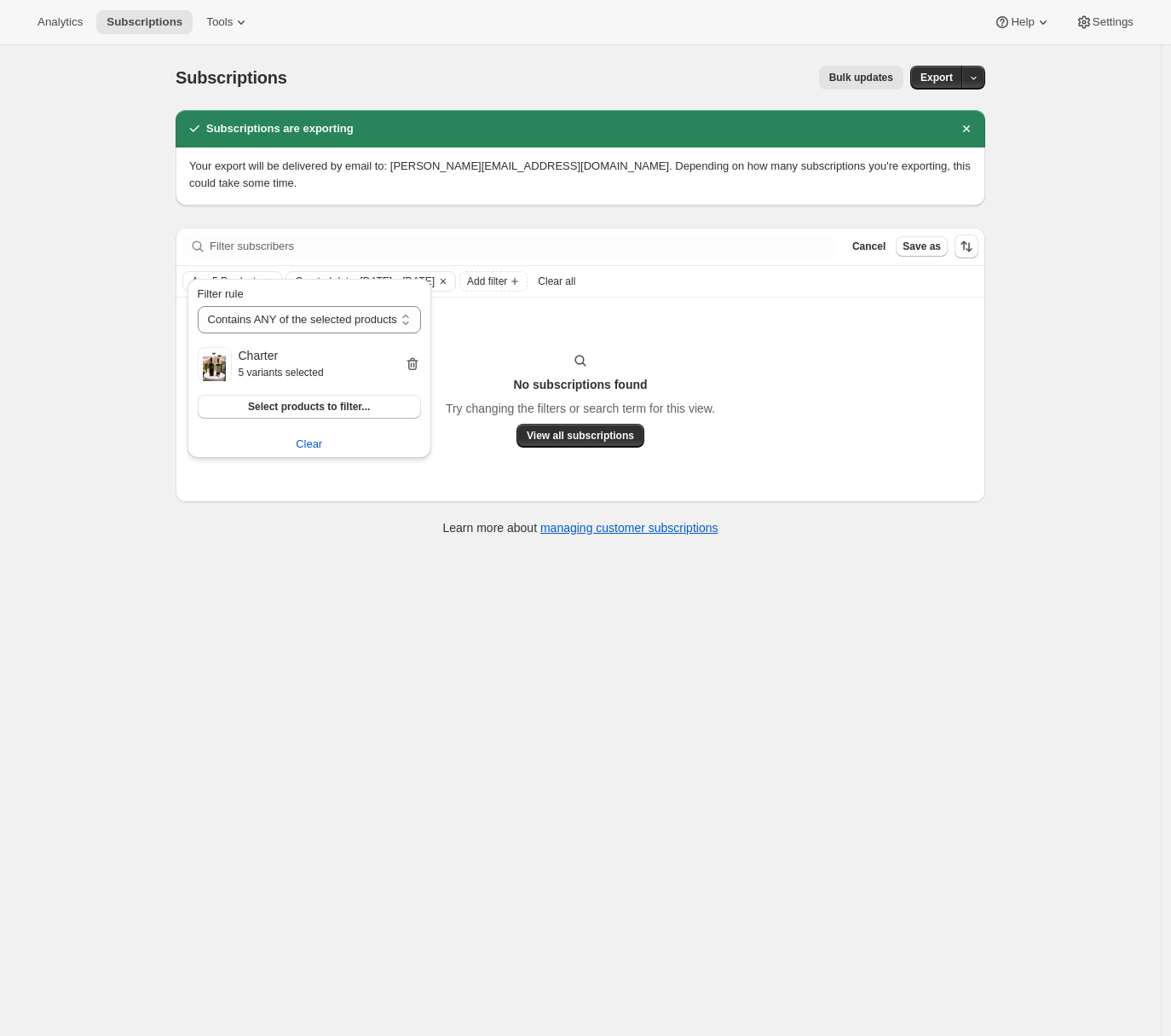
click at [418, 365] on icon "button" at bounding box center [412, 364] width 17 height 17
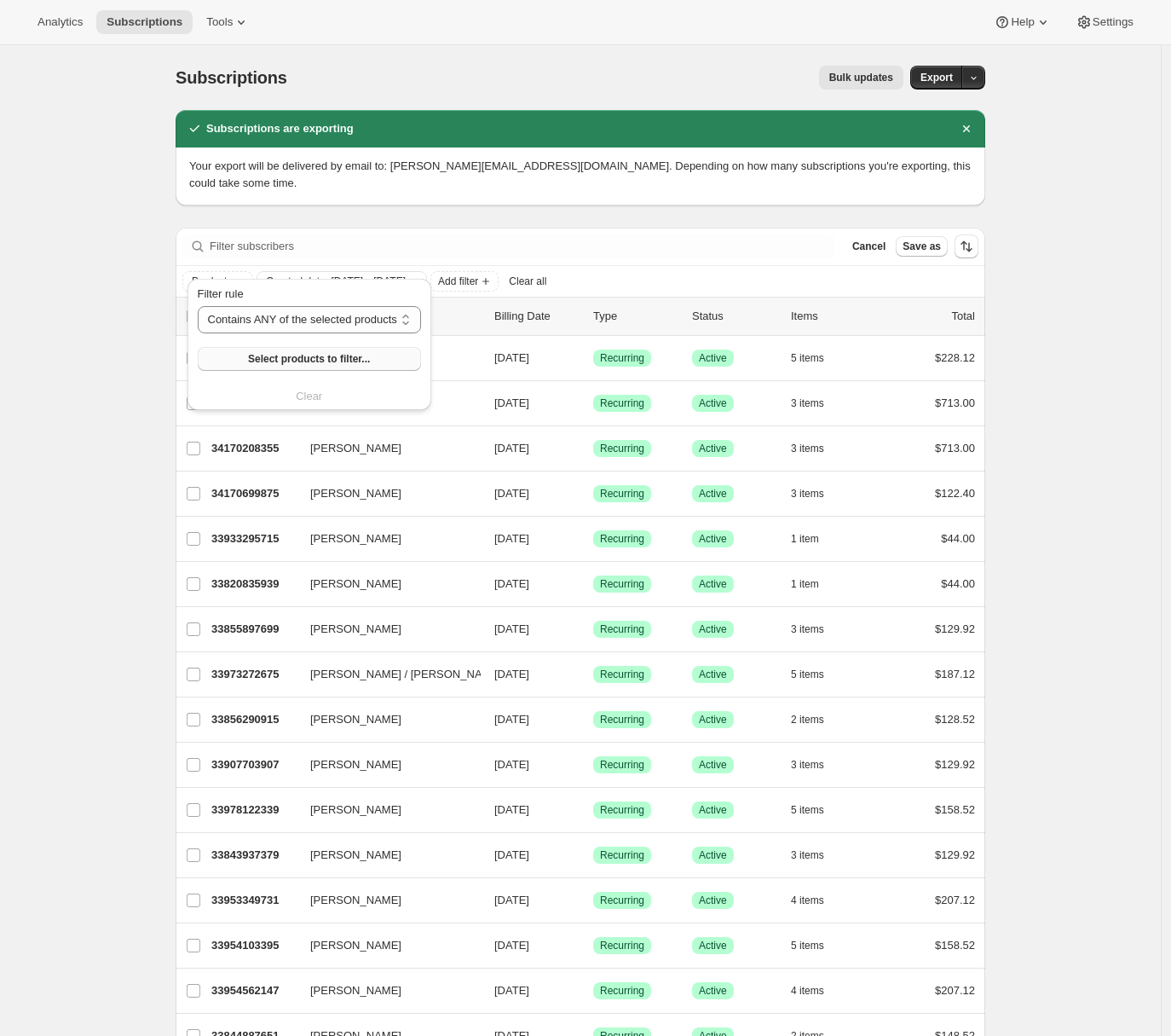
click at [220, 355] on button "Select products to filter..." at bounding box center [310, 358] width 224 height 24
click at [96, 644] on div "Subscriptions. This page is ready Subscriptions Bulk updates More actions Bulk …" at bounding box center [580, 689] width 1161 height 1289
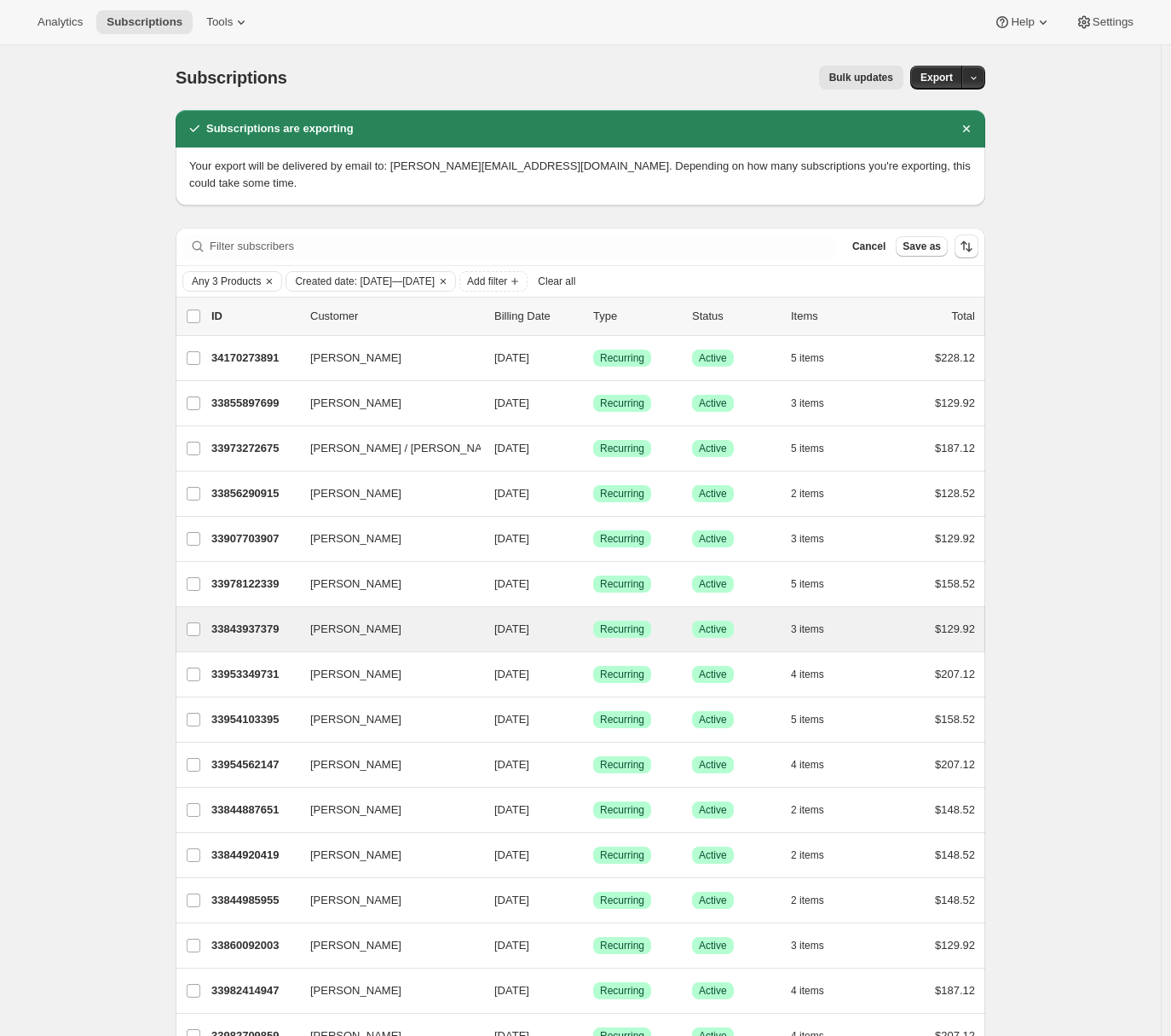
scroll to position [295, 0]
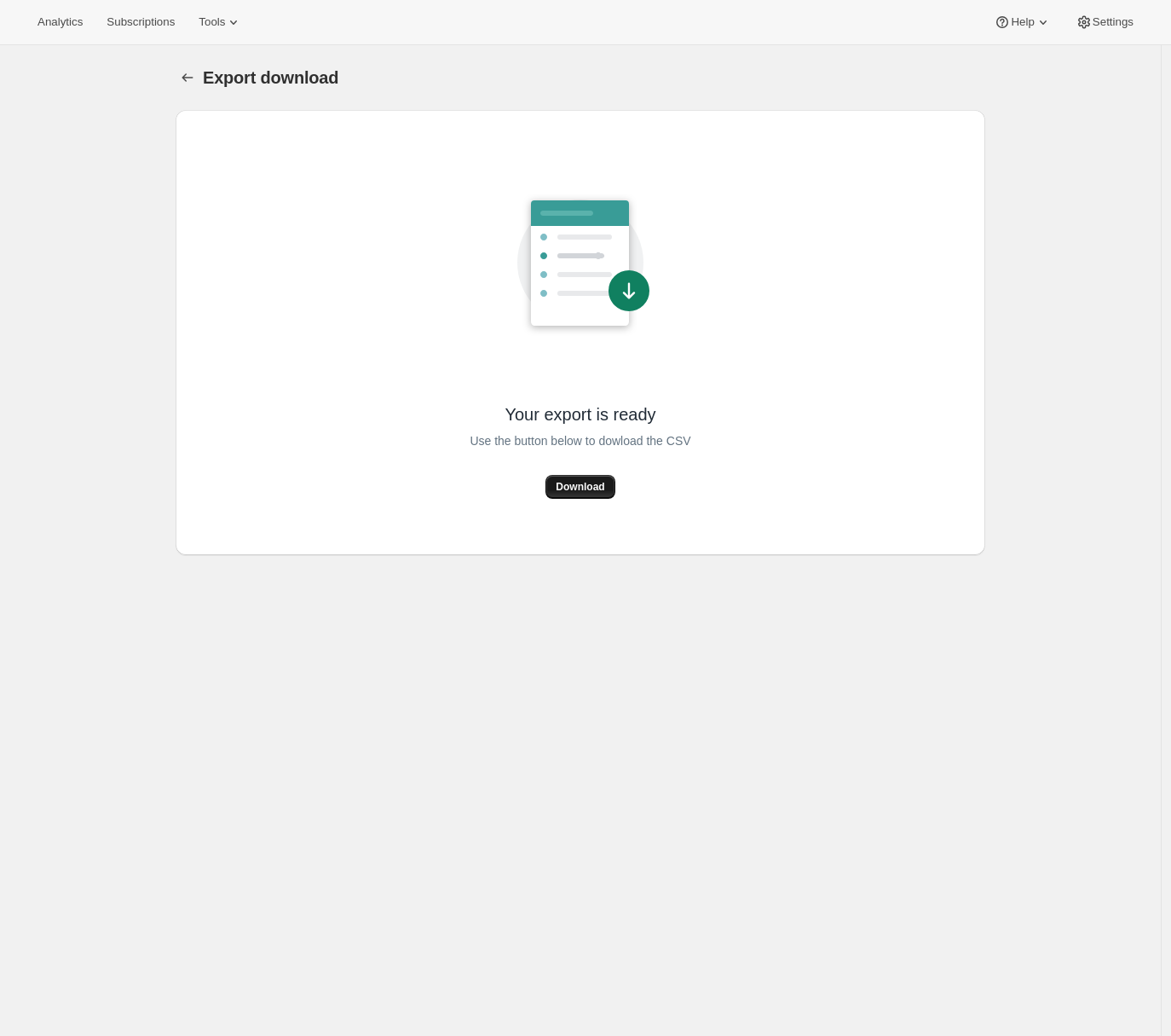
click at [583, 483] on span "Download" at bounding box center [579, 487] width 49 height 13
